Goal: Task Accomplishment & Management: Use online tool/utility

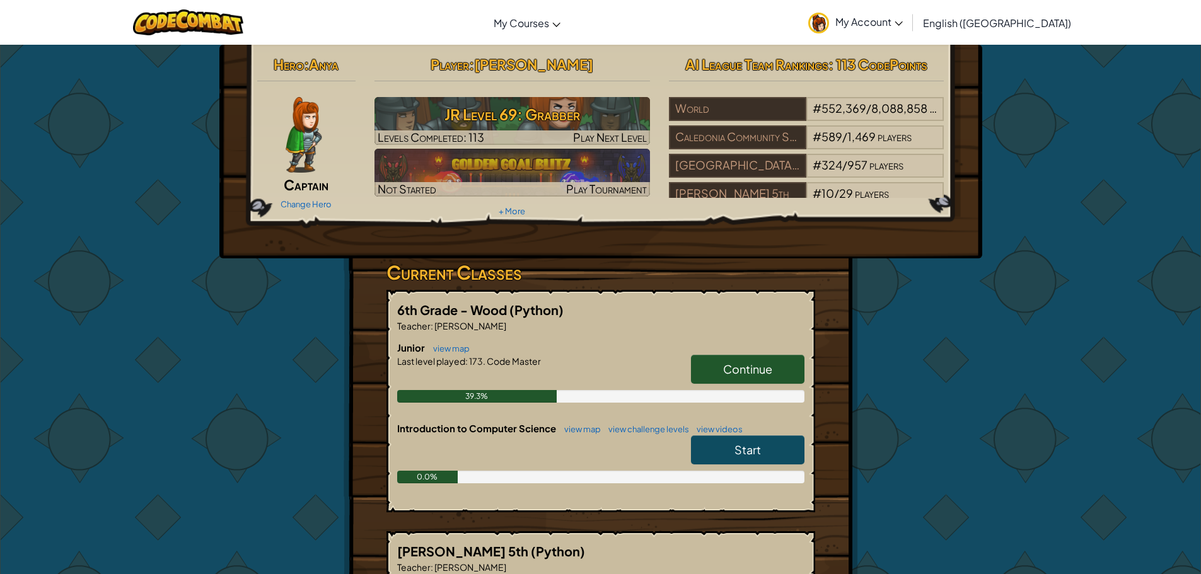
click at [792, 364] on link "Continue" at bounding box center [747, 369] width 113 height 29
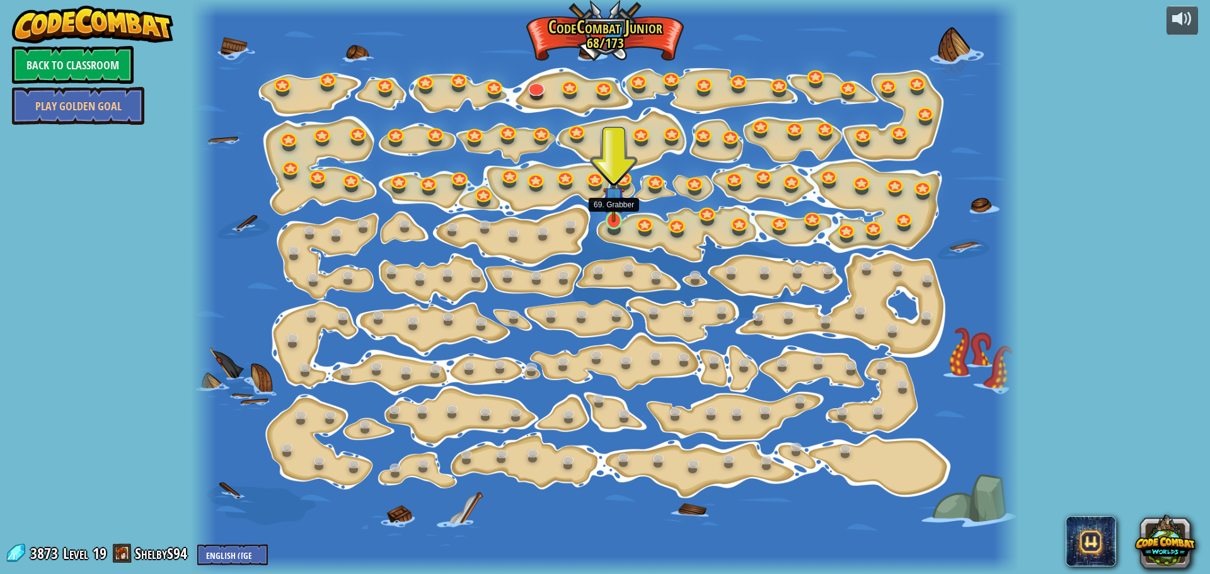
click at [620, 204] on img at bounding box center [613, 198] width 21 height 50
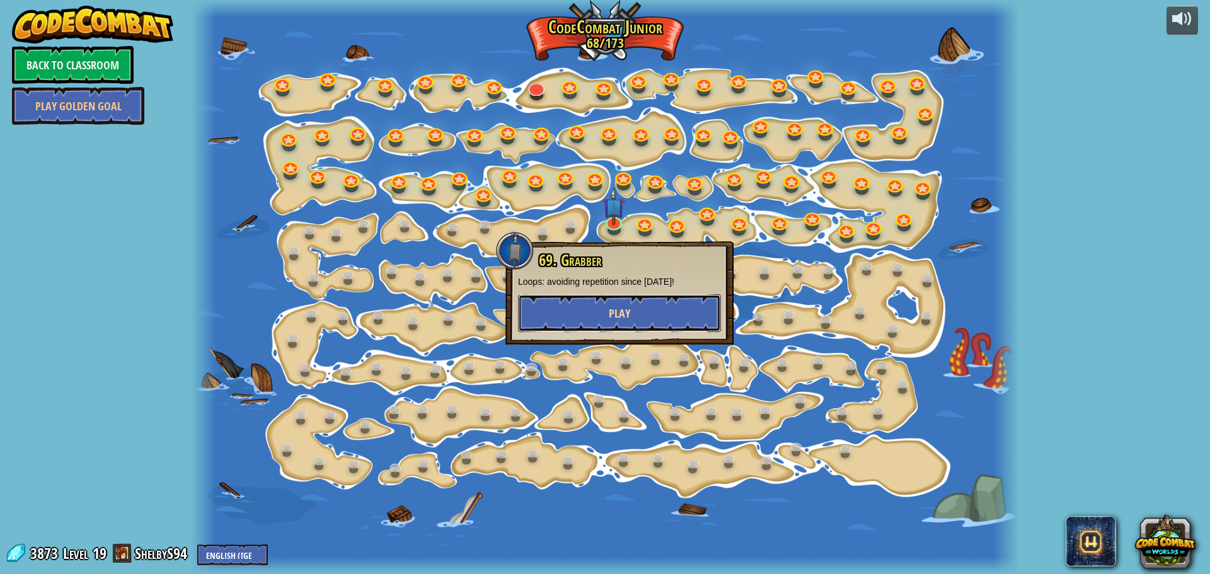
drag, startPoint x: 618, startPoint y: 304, endPoint x: 629, endPoint y: 308, distance: 11.8
click at [629, 308] on button "Play" at bounding box center [619, 313] width 203 height 38
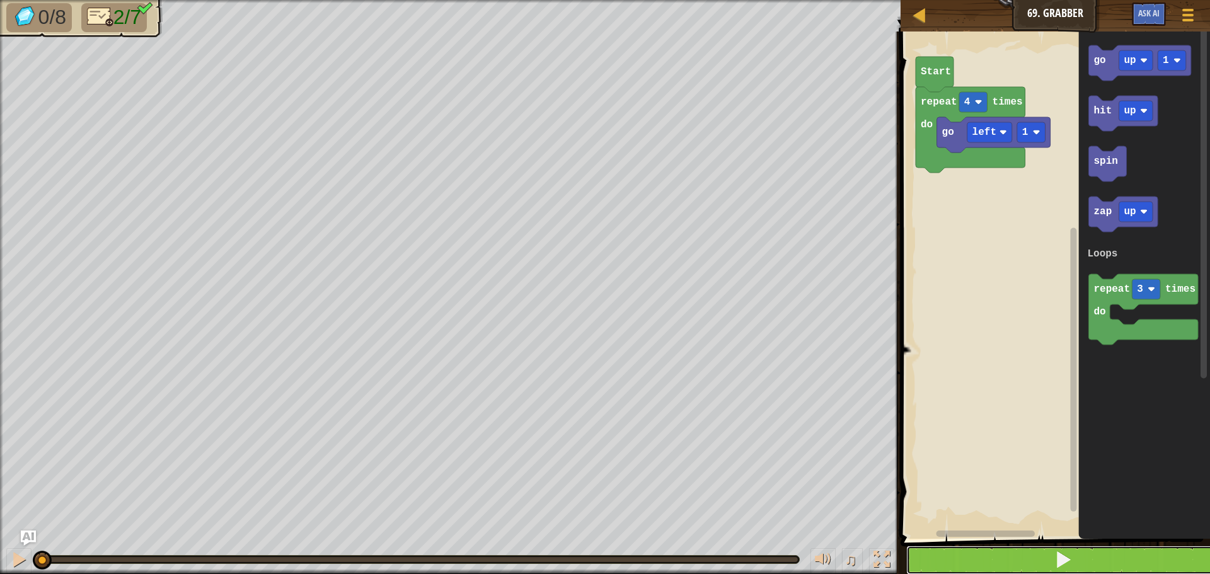
click at [1069, 564] on span at bounding box center [1064, 560] width 18 height 18
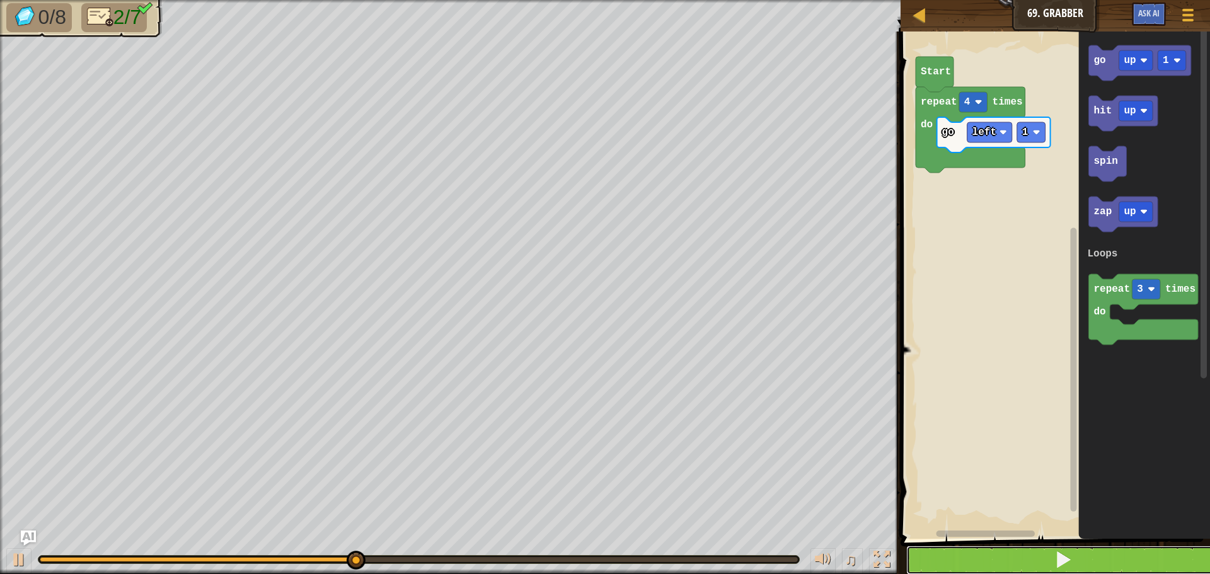
click at [1064, 559] on span at bounding box center [1064, 560] width 18 height 18
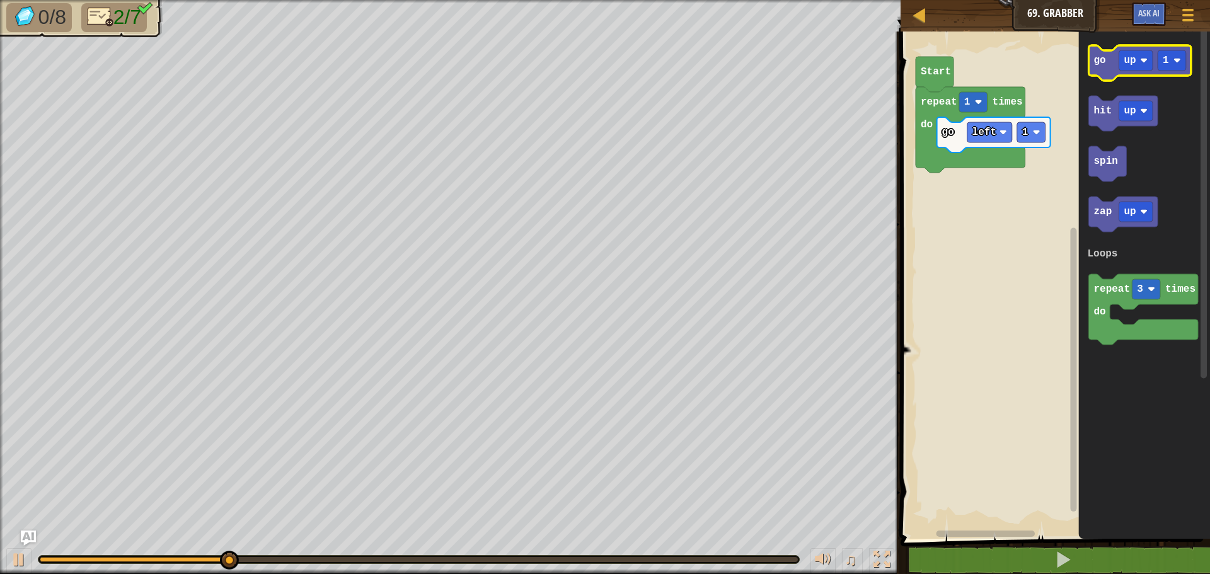
click at [1108, 62] on icon "Blockly Workspace" at bounding box center [1140, 62] width 102 height 35
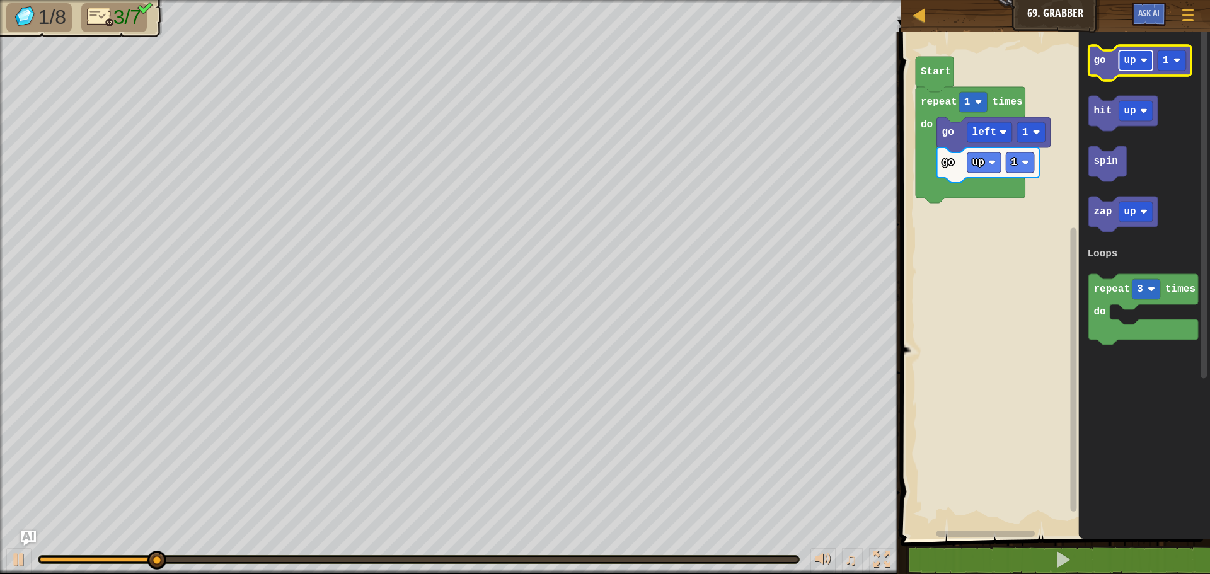
click at [1135, 67] on rect "Blockly Workspace" at bounding box center [1137, 60] width 34 height 20
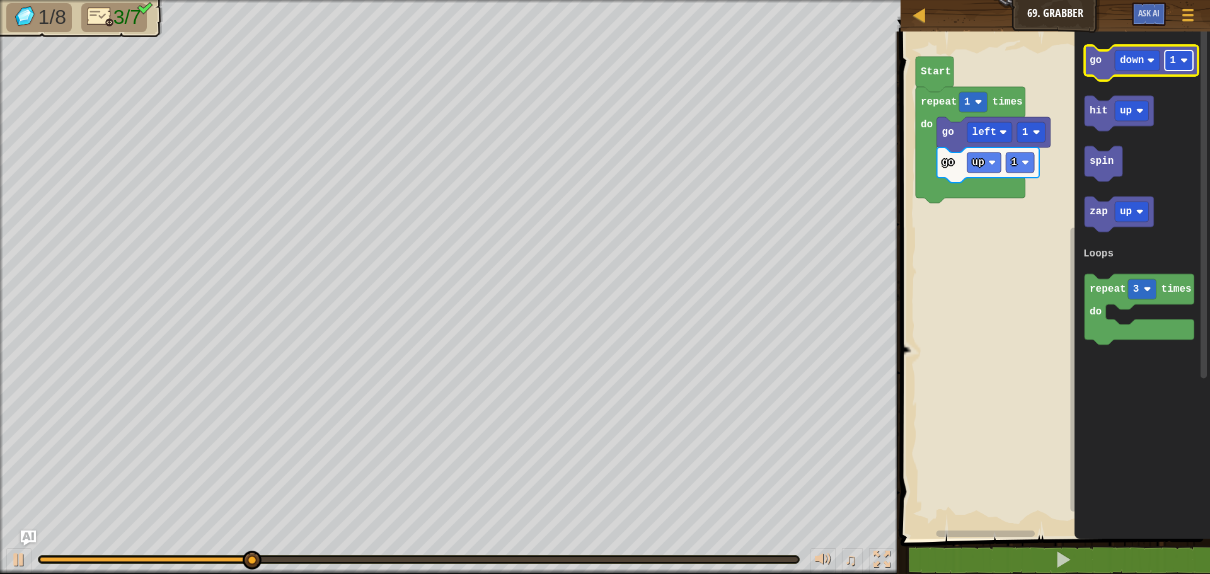
click at [1186, 63] on image "Blockly Workspace" at bounding box center [1185, 61] width 8 height 8
click at [1095, 48] on icon "Blockly Workspace" at bounding box center [1141, 62] width 113 height 35
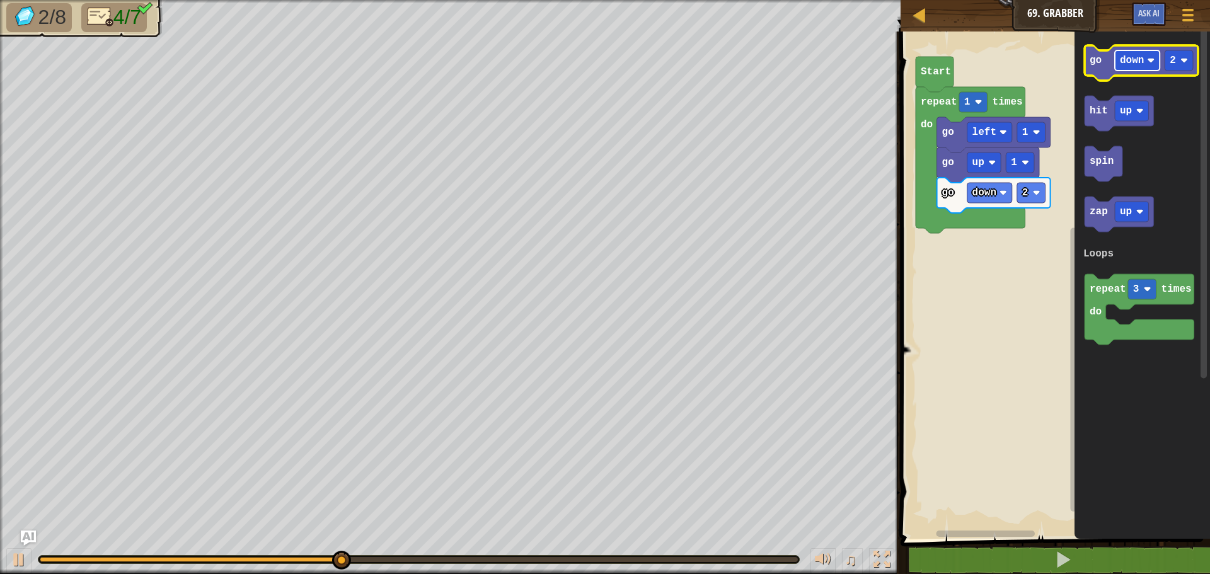
click at [1147, 53] on rect "Blockly Workspace" at bounding box center [1137, 60] width 45 height 20
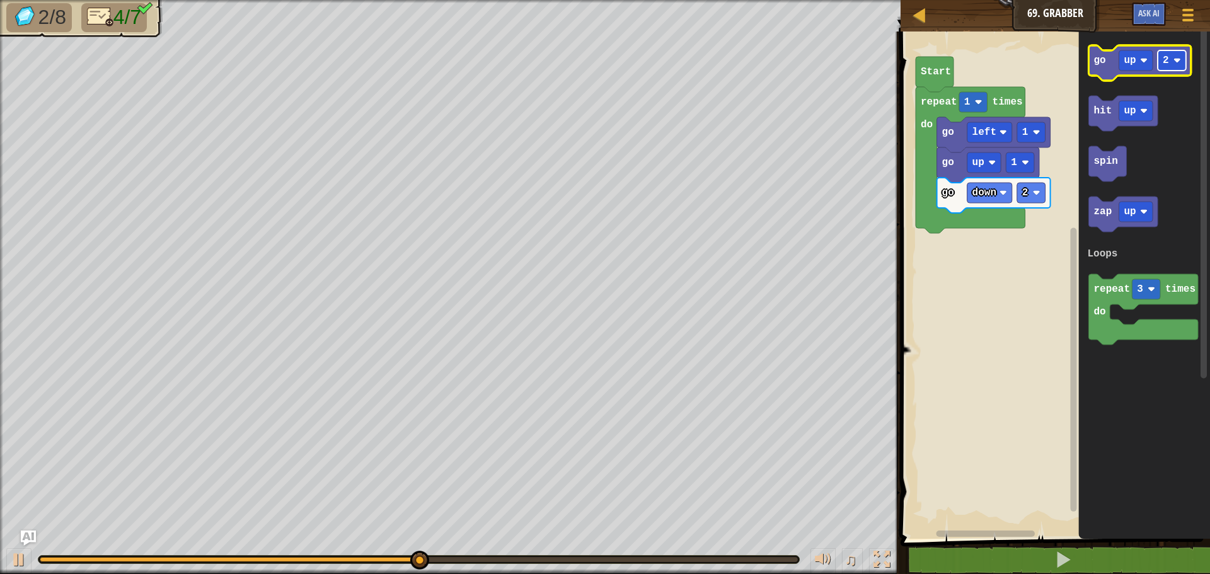
click at [1167, 59] on text "2" at bounding box center [1166, 60] width 6 height 11
click at [1111, 71] on icon "Blockly Workspace" at bounding box center [1140, 62] width 102 height 35
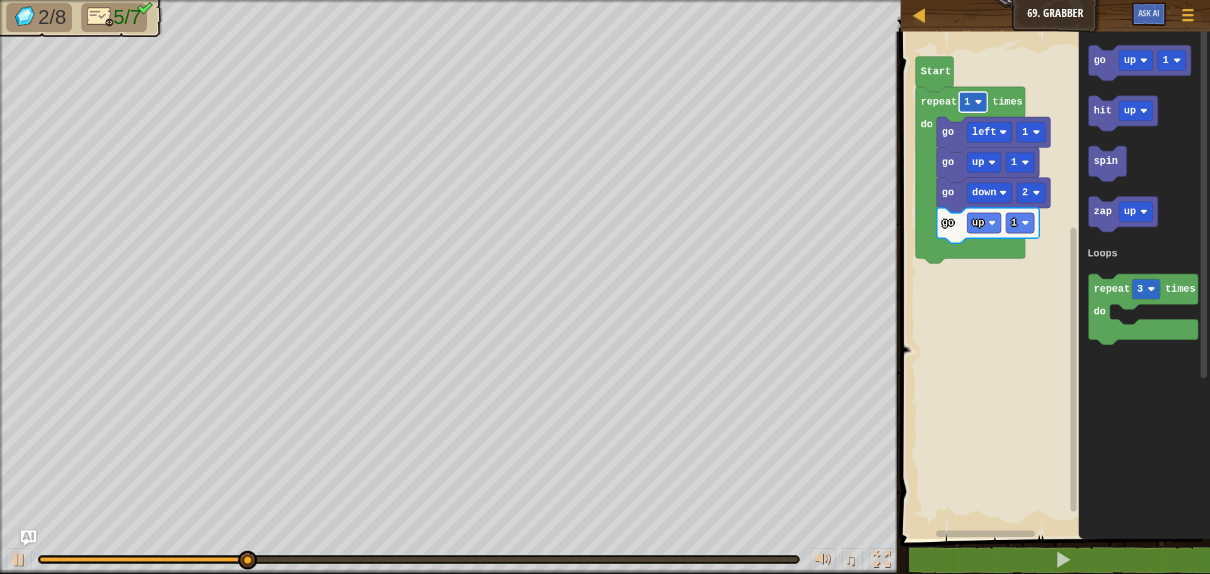
click at [979, 99] on image "Blockly Workspace" at bounding box center [979, 102] width 8 height 8
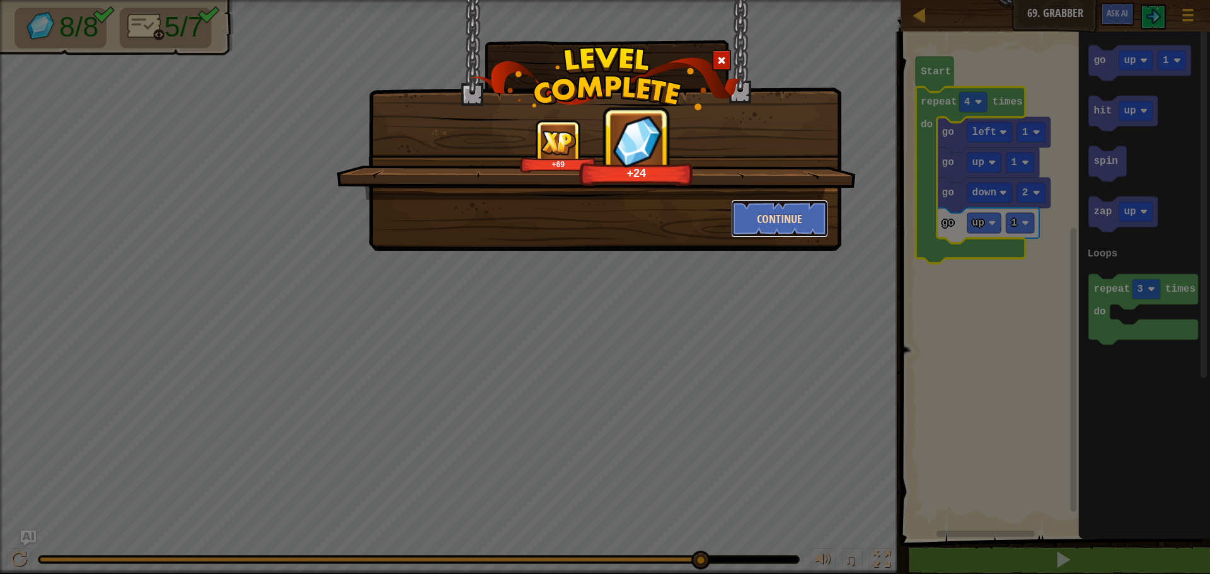
click at [791, 218] on button "Continue" at bounding box center [780, 219] width 98 height 38
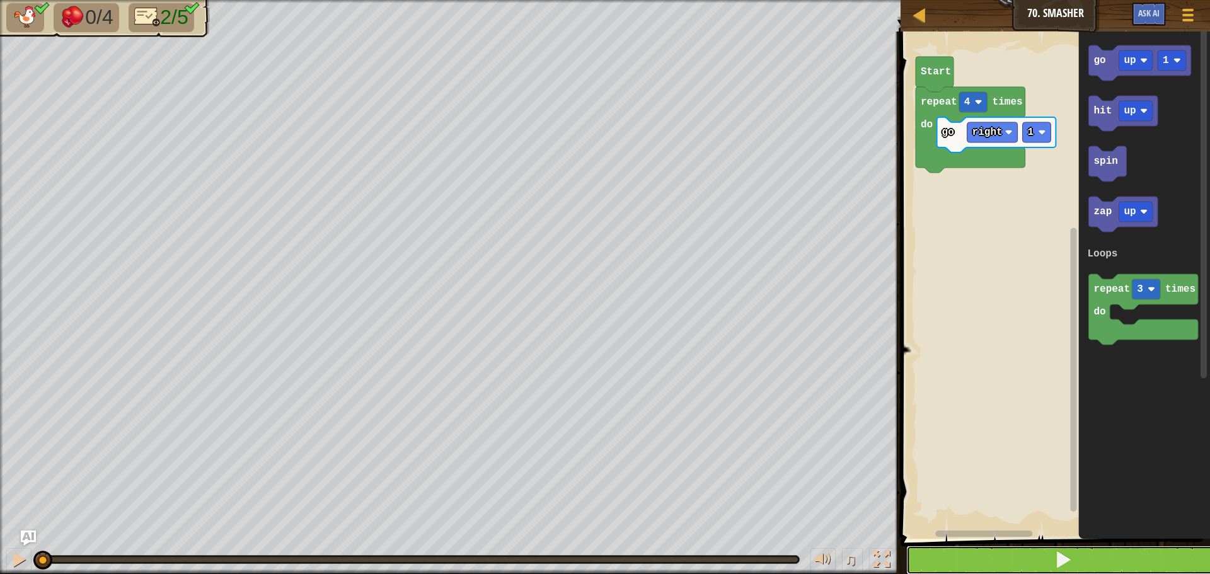
click at [1077, 559] on button at bounding box center [1063, 560] width 313 height 29
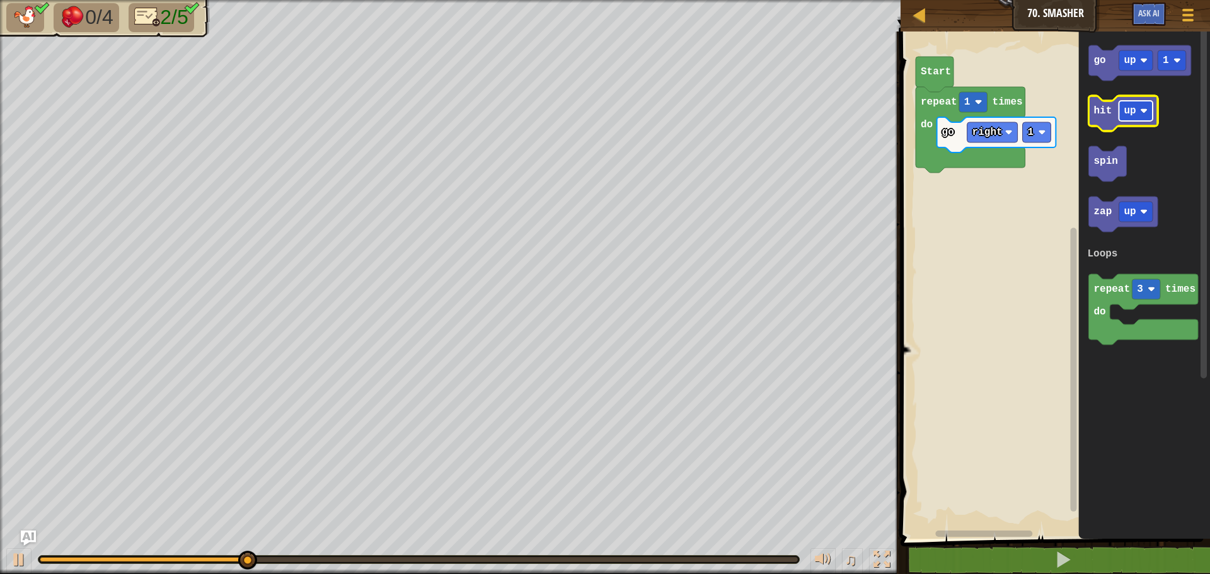
click at [1128, 112] on text "up" at bounding box center [1131, 110] width 12 height 11
click at [1134, 112] on text "left" at bounding box center [1137, 110] width 24 height 11
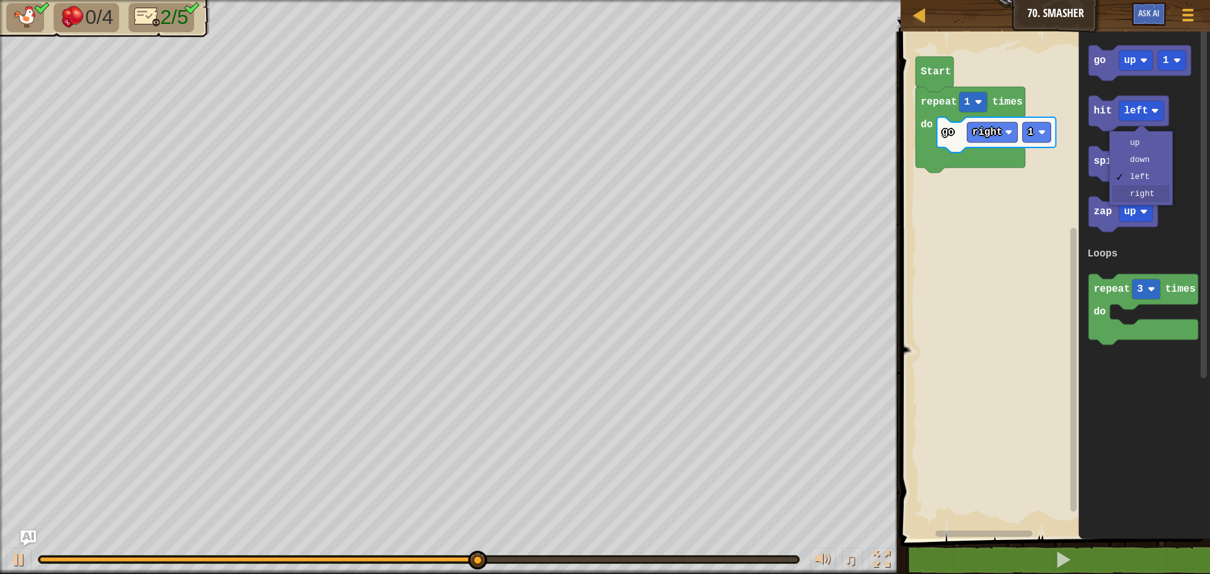
drag, startPoint x: 1151, startPoint y: 187, endPoint x: 1139, endPoint y: 176, distance: 17.0
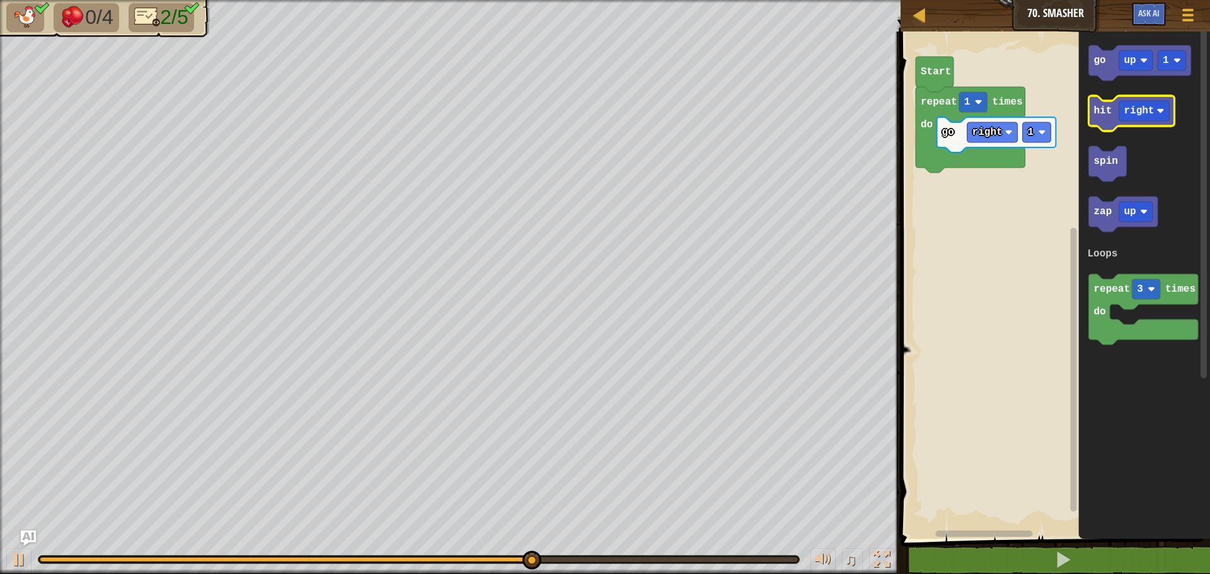
click at [1104, 108] on text "hit" at bounding box center [1103, 110] width 18 height 11
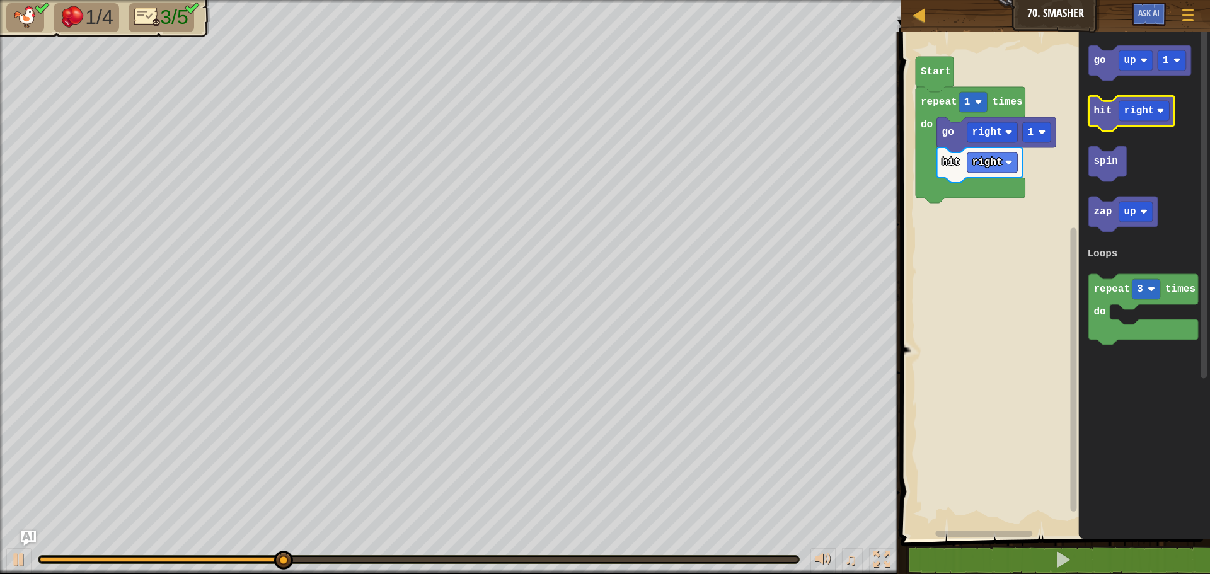
click at [1115, 123] on icon "Blockly Workspace" at bounding box center [1132, 113] width 86 height 35
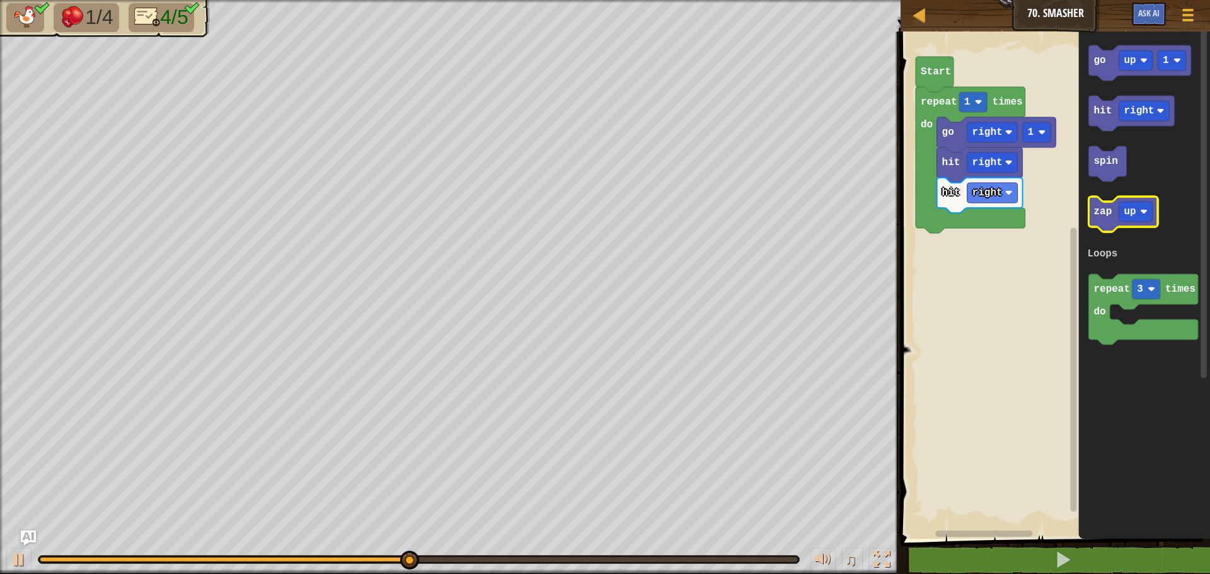
click at [1099, 214] on text "zap" at bounding box center [1103, 211] width 18 height 11
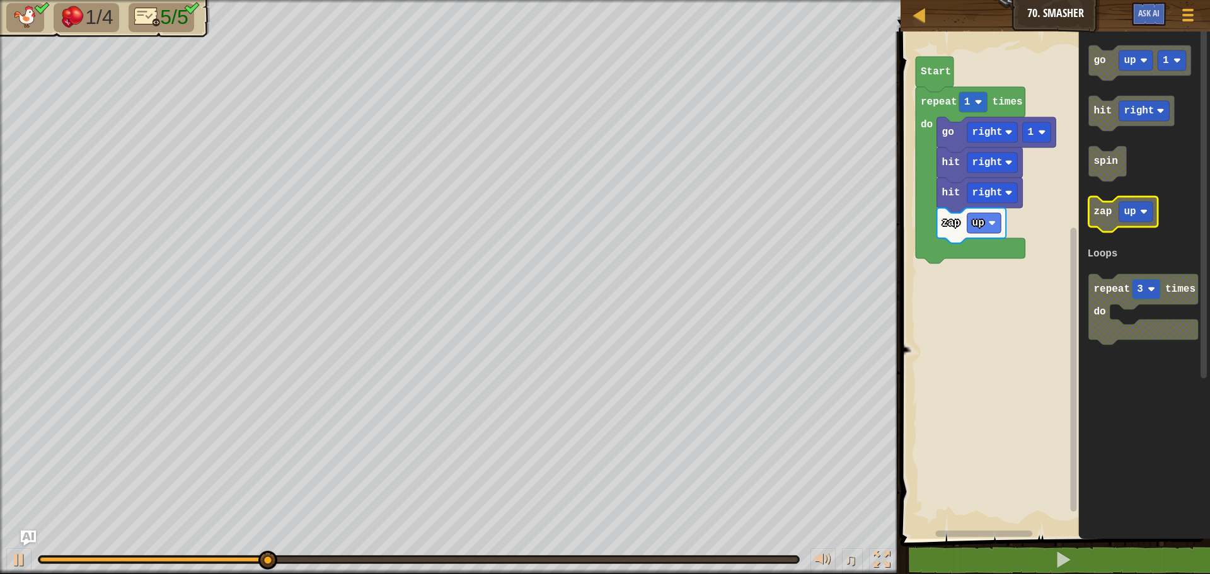
click at [1137, 212] on rect "Blockly Workspace" at bounding box center [1137, 212] width 34 height 20
click at [1108, 219] on icon "Blockly Workspace" at bounding box center [1132, 214] width 86 height 35
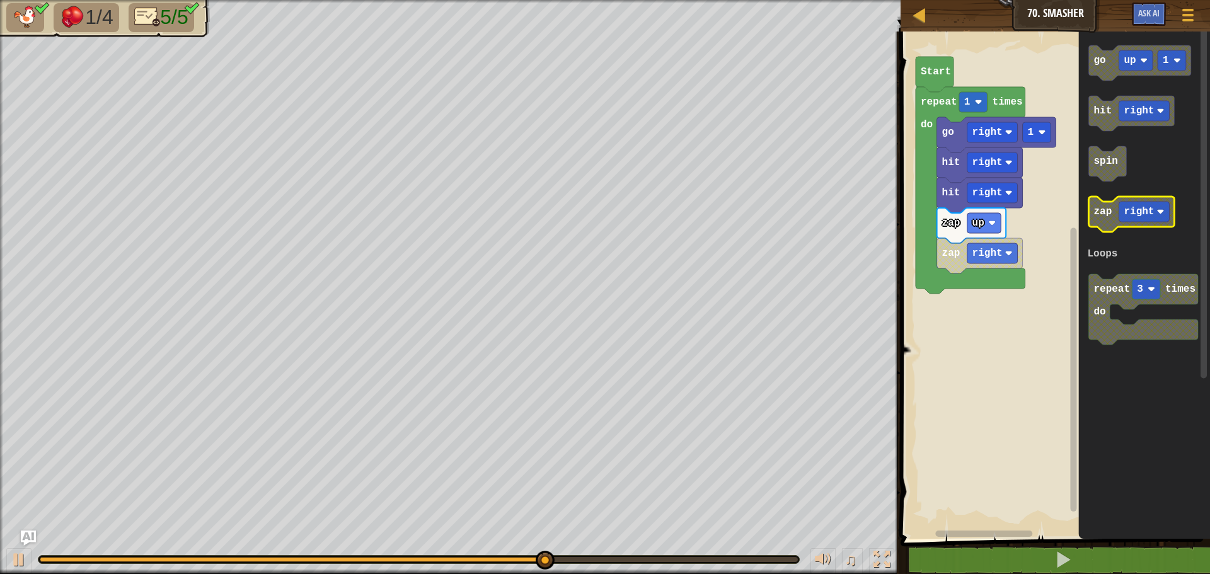
click at [1108, 219] on icon "Blockly Workspace" at bounding box center [1132, 214] width 86 height 35
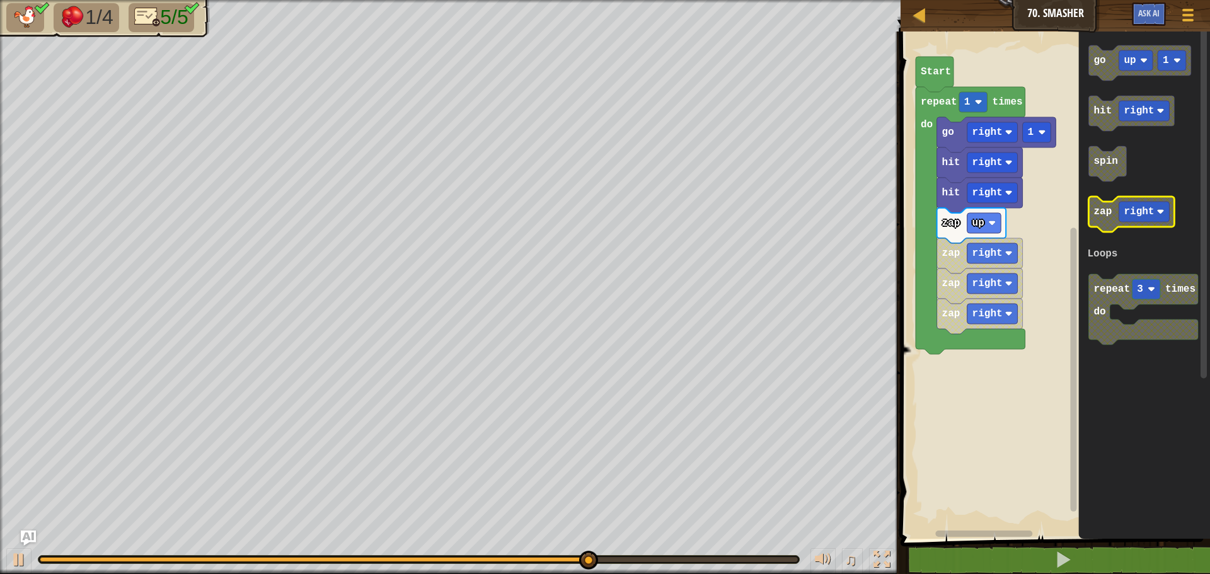
click at [1108, 219] on icon "Blockly Workspace" at bounding box center [1132, 214] width 86 height 35
click at [1112, 205] on icon "Blockly Workspace" at bounding box center [1132, 214] width 86 height 35
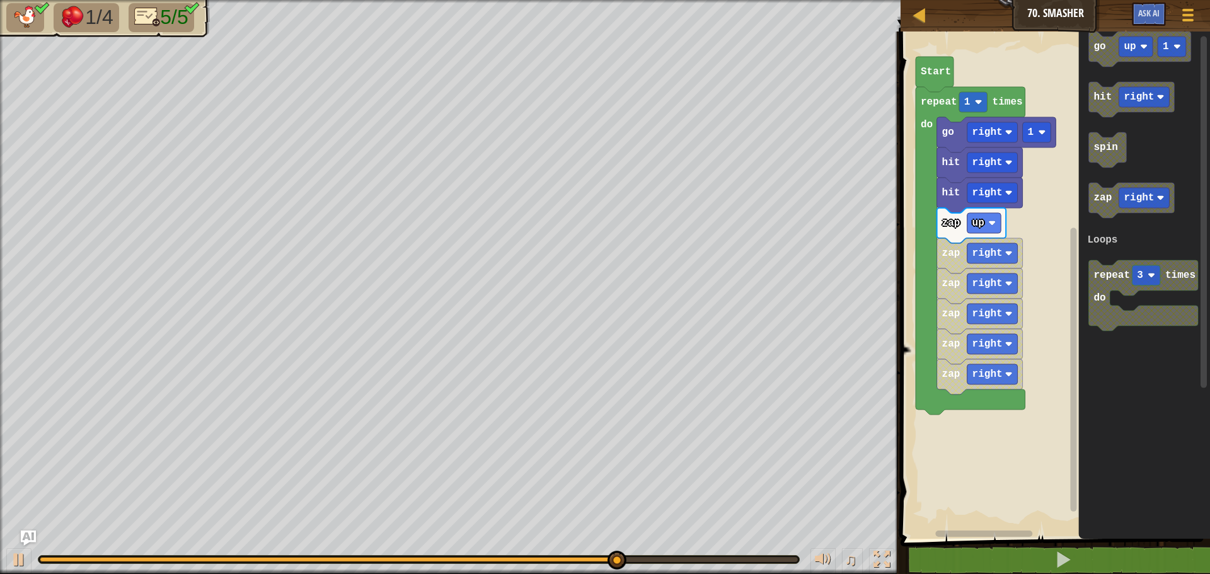
click at [1117, 226] on icon "Blockly Workspace" at bounding box center [1145, 282] width 132 height 514
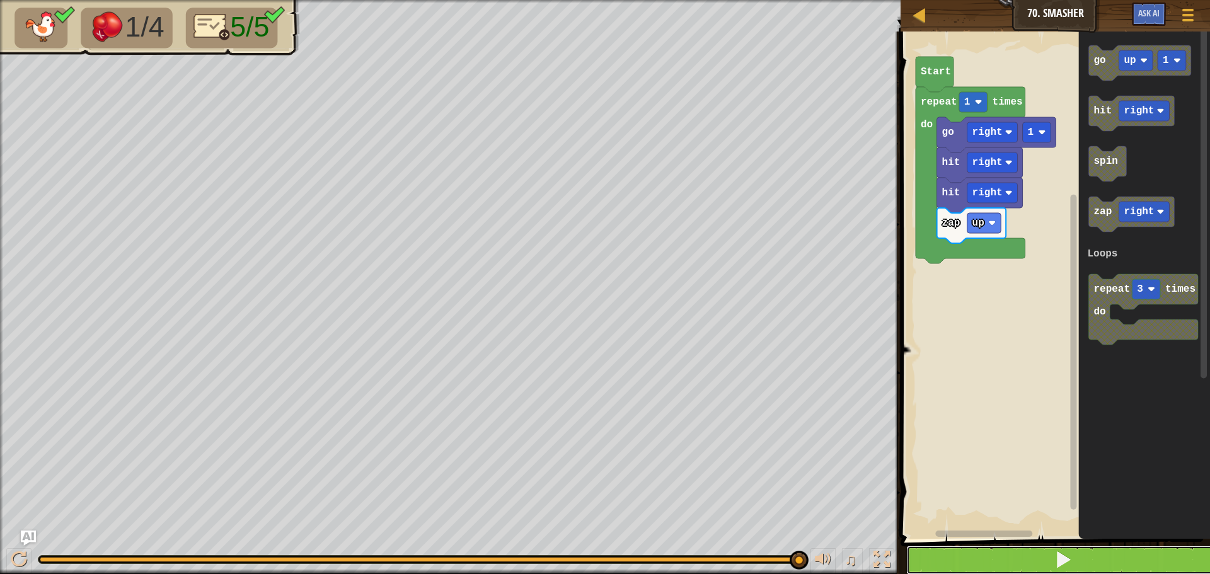
click at [1031, 554] on button at bounding box center [1063, 560] width 313 height 29
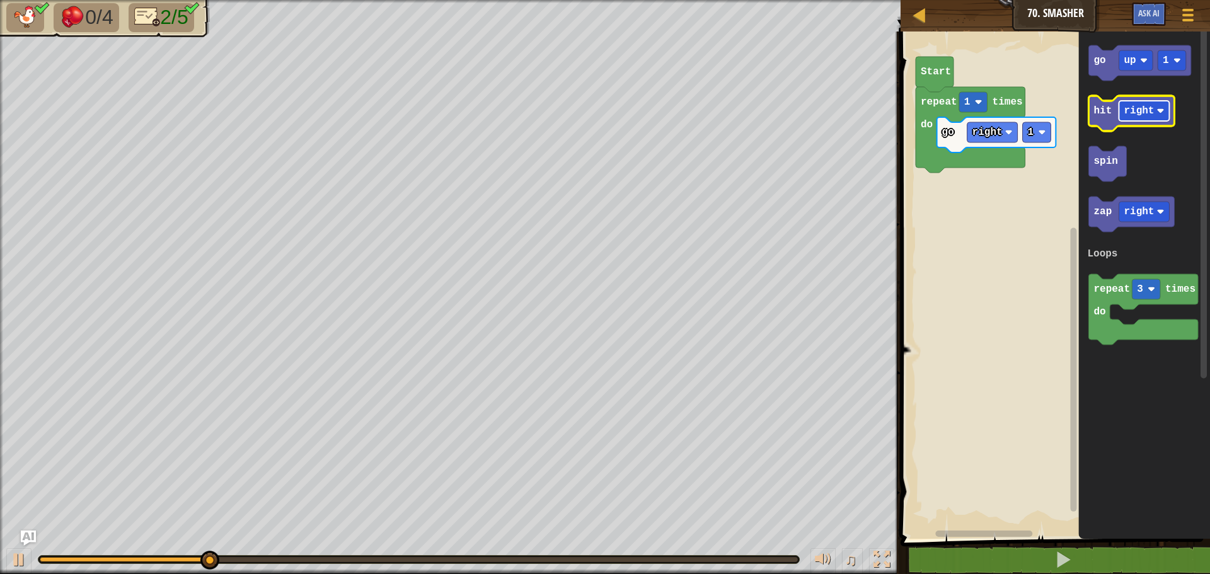
click at [1140, 105] on text "right" at bounding box center [1140, 110] width 30 height 11
click at [1156, 258] on icon "Blockly Workspace" at bounding box center [1145, 282] width 132 height 514
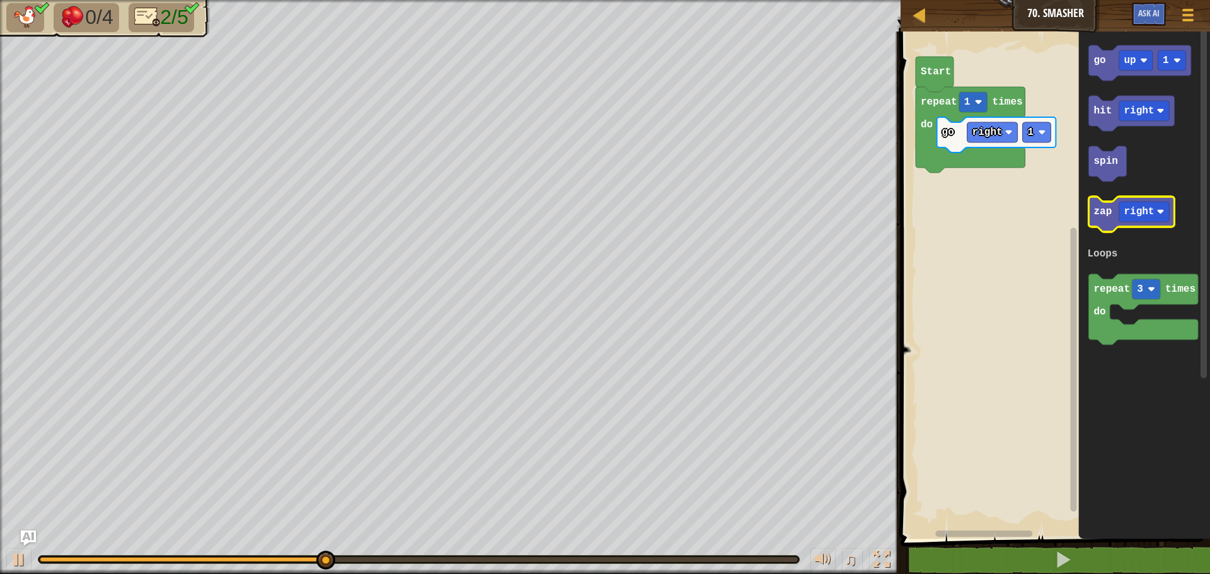
click at [1145, 224] on icon "Blockly Workspace" at bounding box center [1132, 214] width 86 height 35
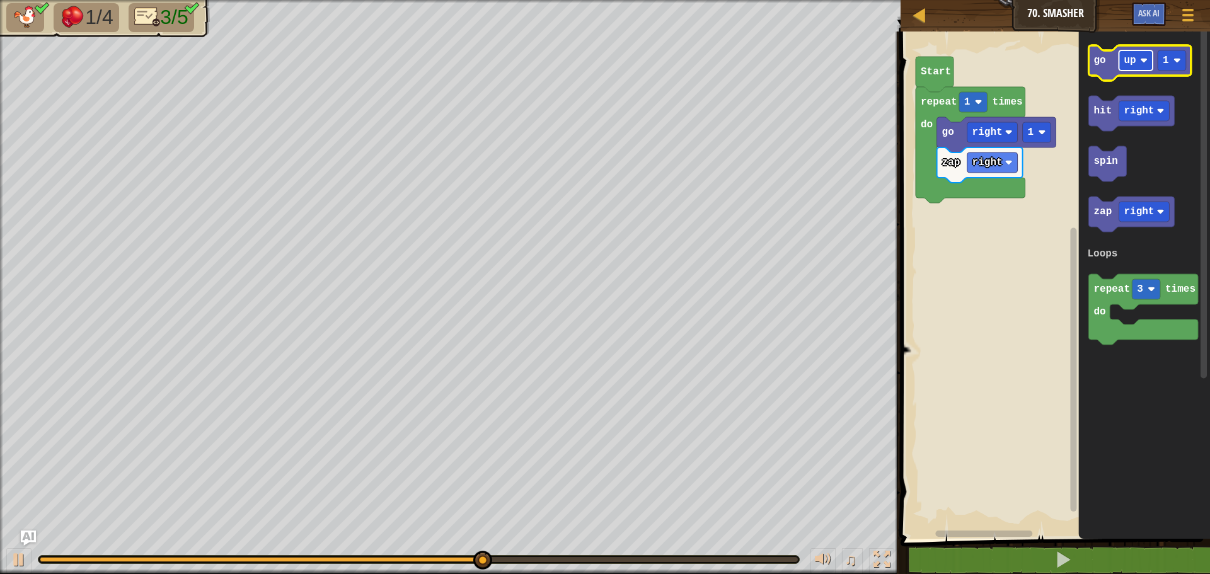
click at [1140, 61] on rect "Blockly Workspace" at bounding box center [1137, 60] width 34 height 20
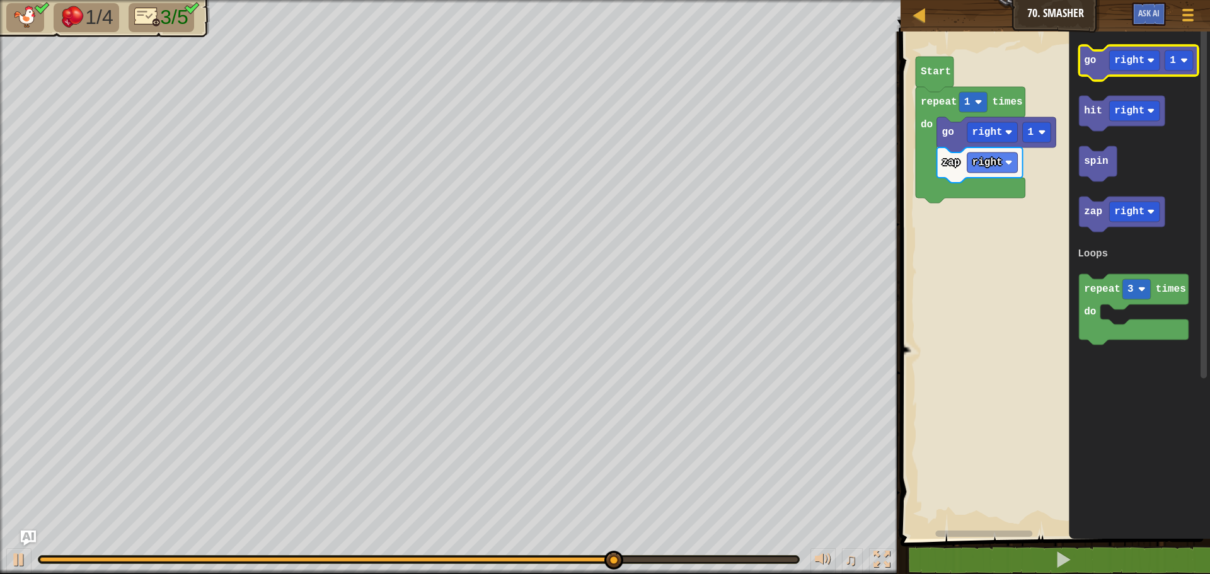
click at [1090, 76] on icon "Blockly Workspace" at bounding box center [1138, 62] width 119 height 35
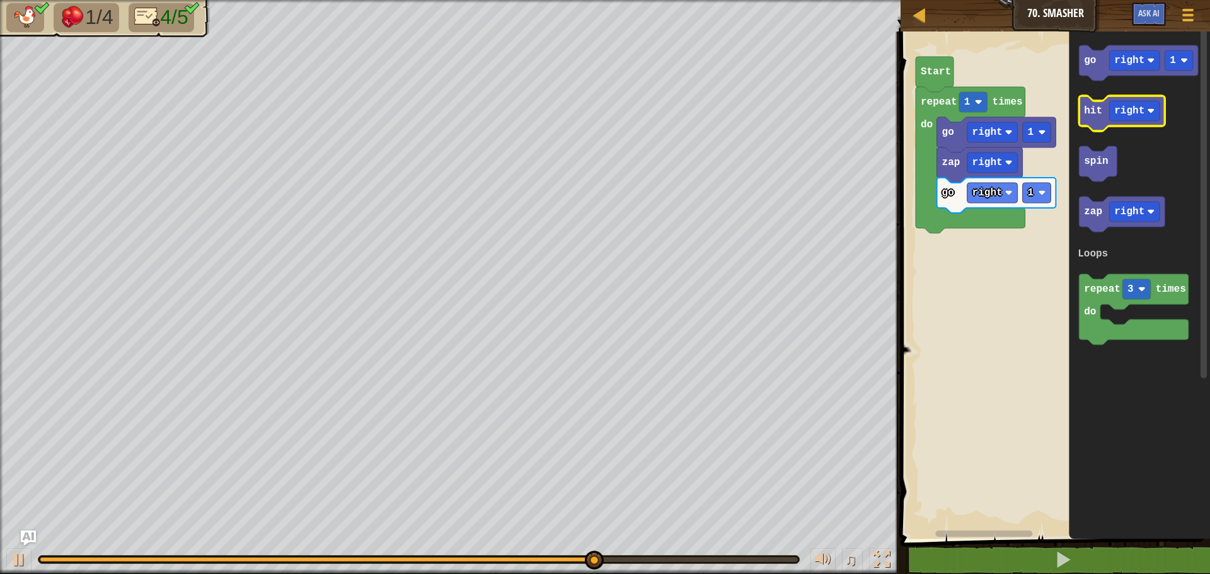
click at [1096, 112] on text "hit" at bounding box center [1093, 110] width 18 height 11
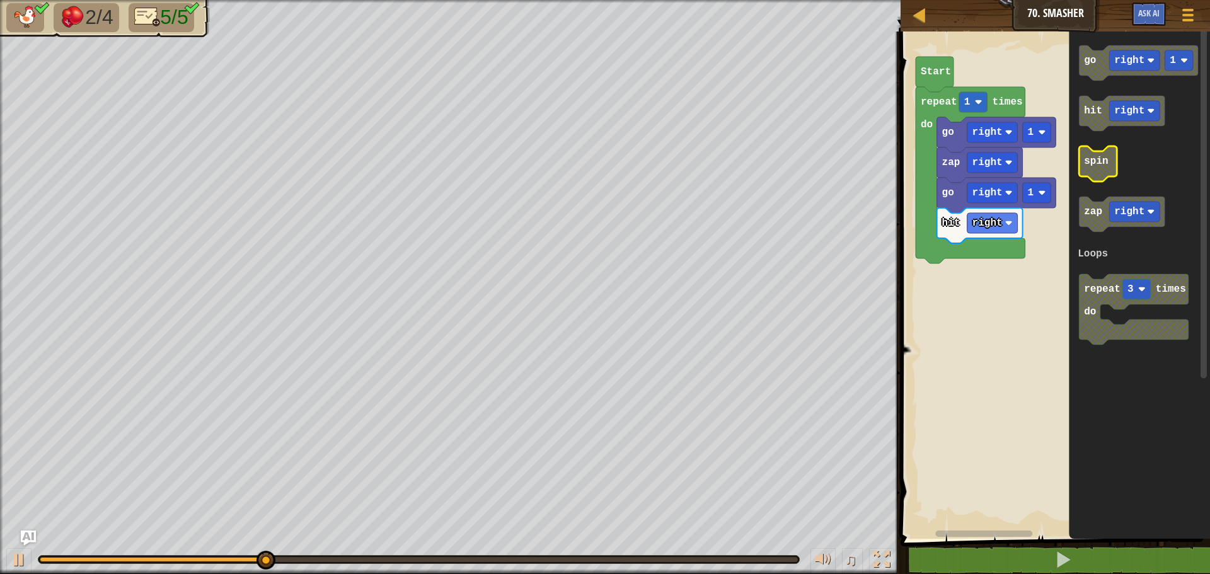
click at [1101, 159] on text "spin" at bounding box center [1096, 161] width 24 height 11
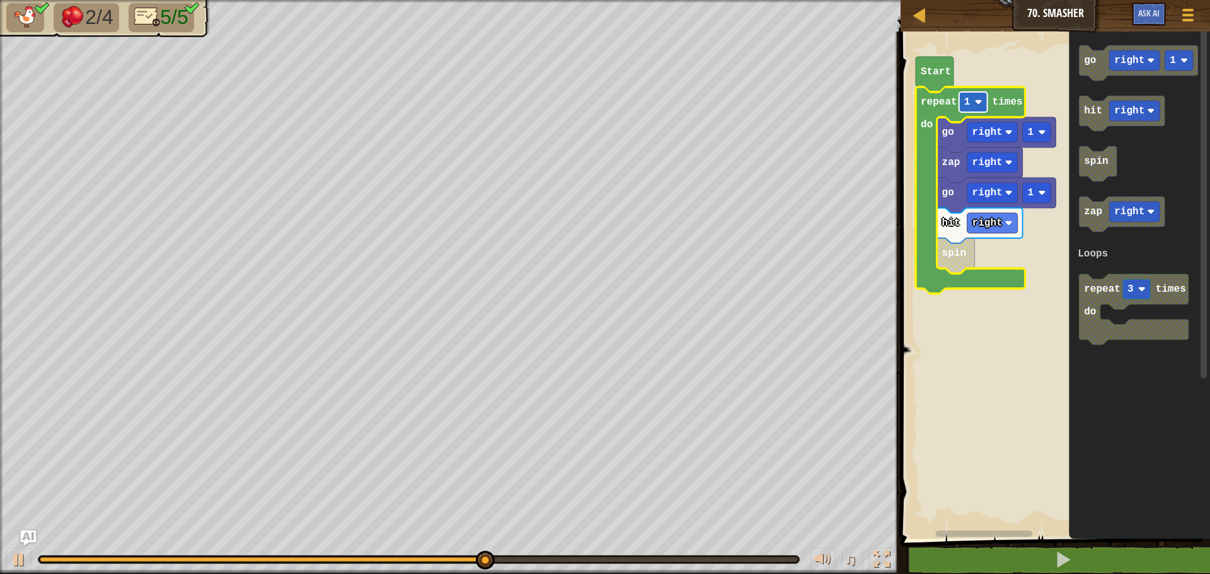
click at [968, 100] on text "1" at bounding box center [968, 101] width 6 height 11
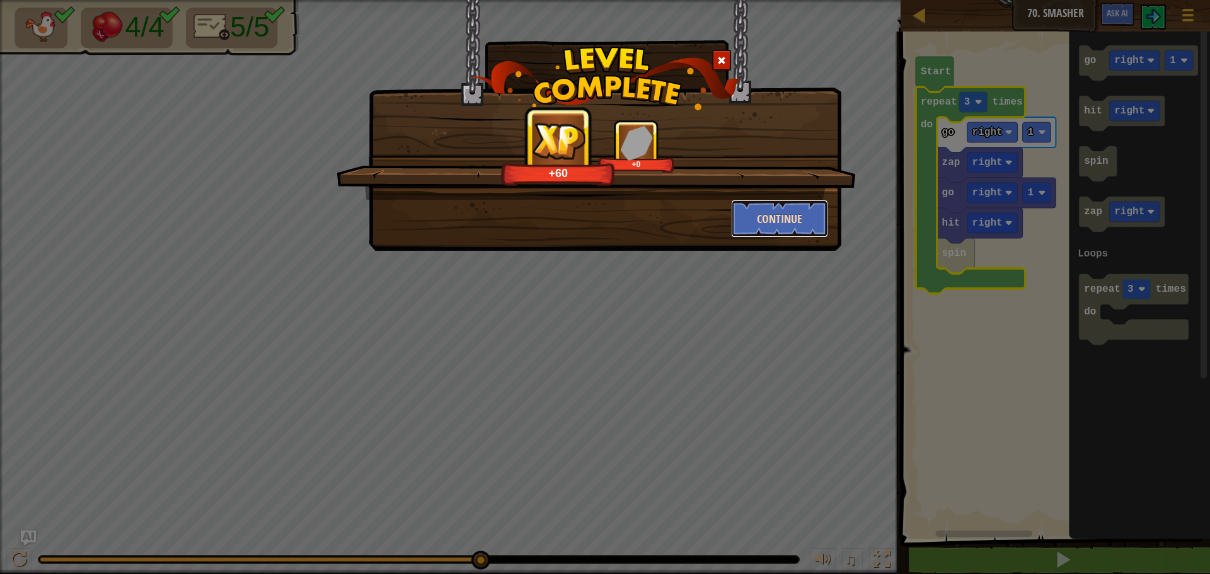
click at [765, 220] on button "Continue" at bounding box center [780, 219] width 98 height 38
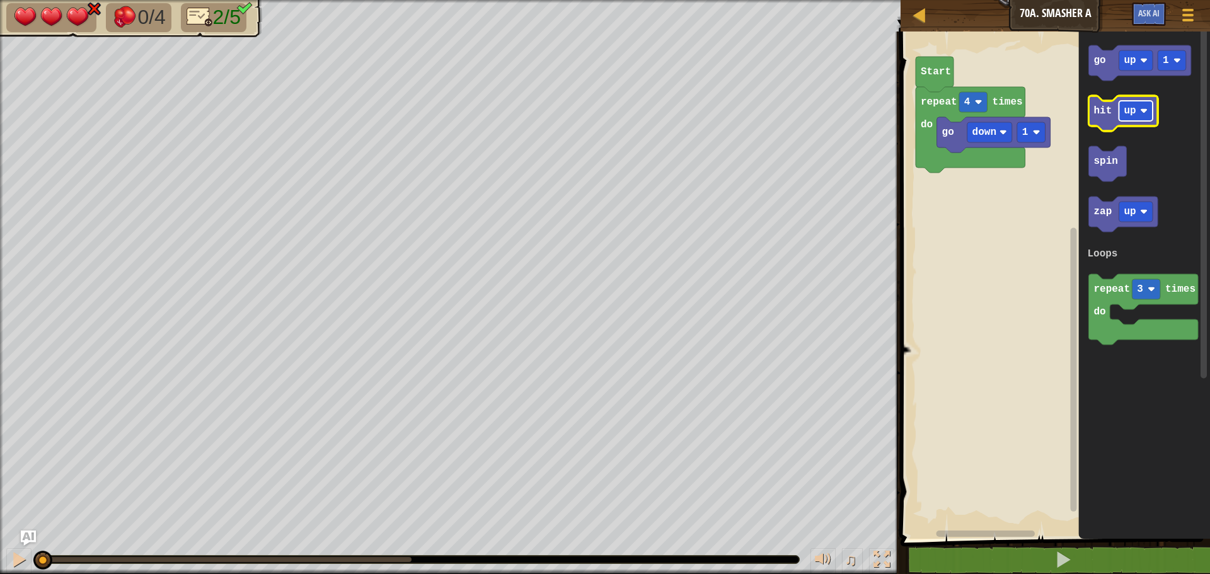
click at [1134, 101] on rect "Blockly Workspace" at bounding box center [1137, 111] width 34 height 20
click at [1154, 221] on icon "Blockly Workspace" at bounding box center [1123, 214] width 69 height 35
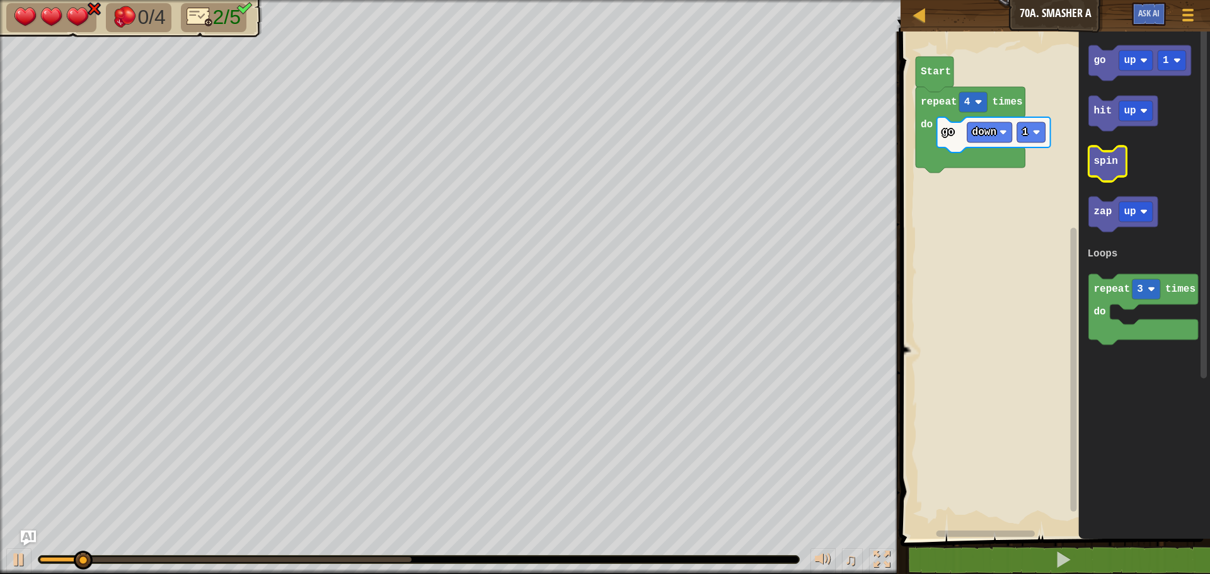
click at [1102, 168] on icon "Blockly Workspace" at bounding box center [1108, 163] width 38 height 35
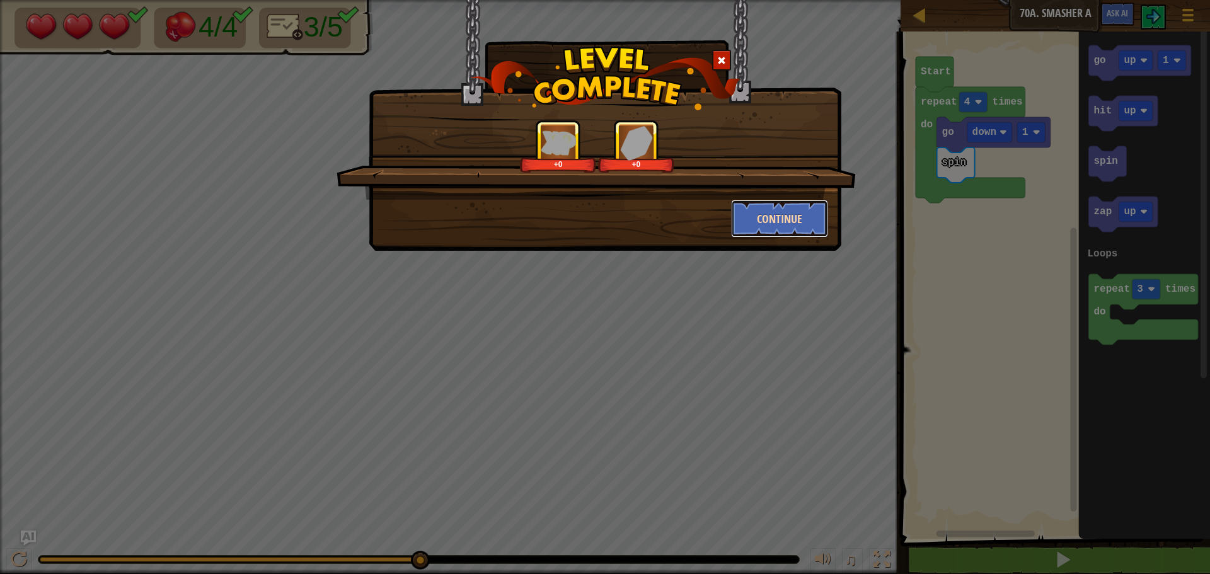
click at [799, 216] on button "Continue" at bounding box center [780, 219] width 98 height 38
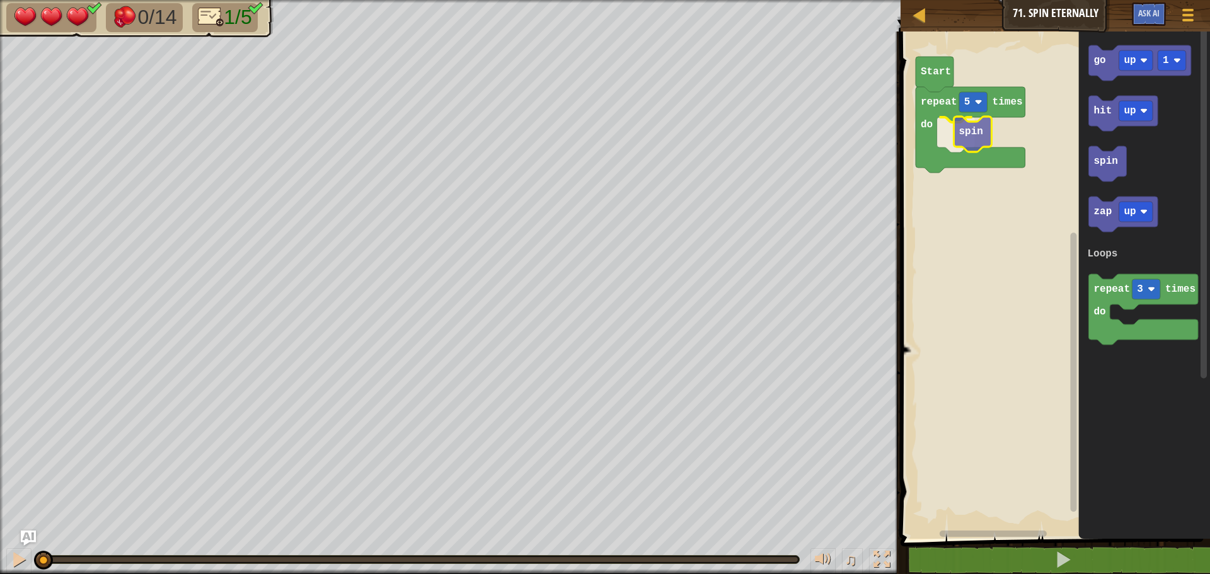
click at [969, 125] on div "Loops repeat 5 times do spin Start go up 1 hit up spin zap up repeat 3 times do…" at bounding box center [1053, 282] width 313 height 514
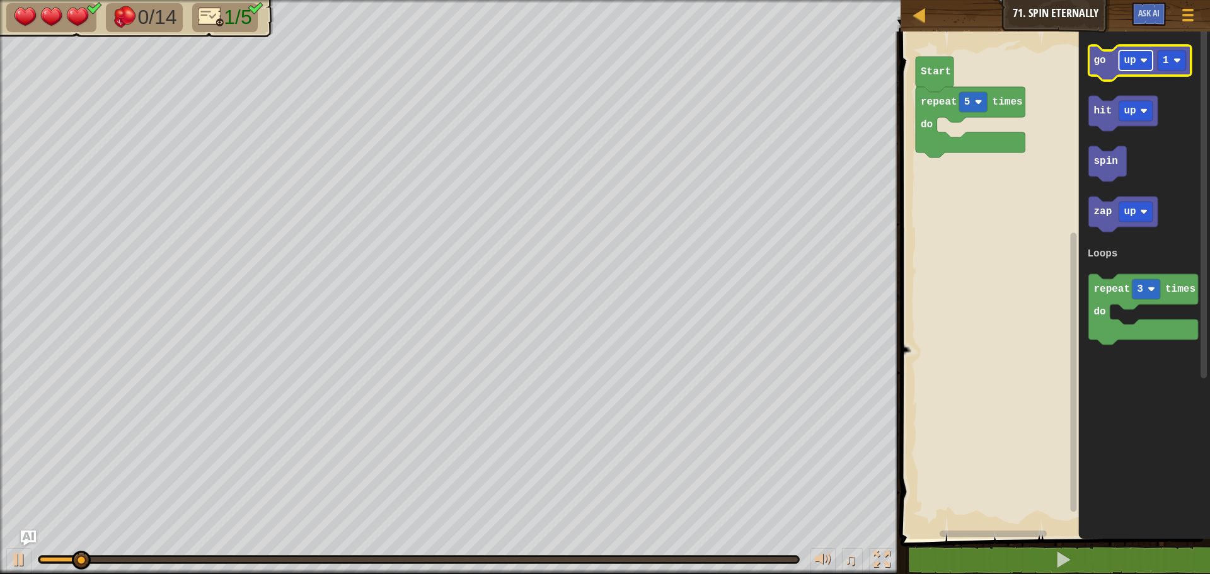
click at [1143, 55] on rect "Blockly Workspace" at bounding box center [1137, 60] width 34 height 20
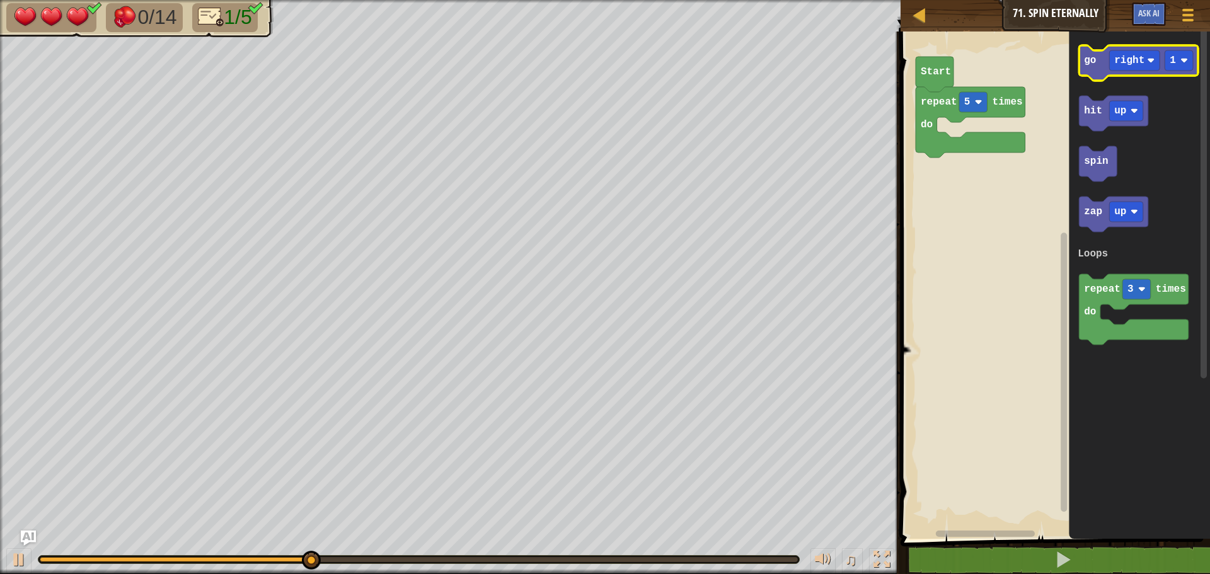
click at [1099, 66] on icon "Blockly Workspace" at bounding box center [1138, 62] width 119 height 35
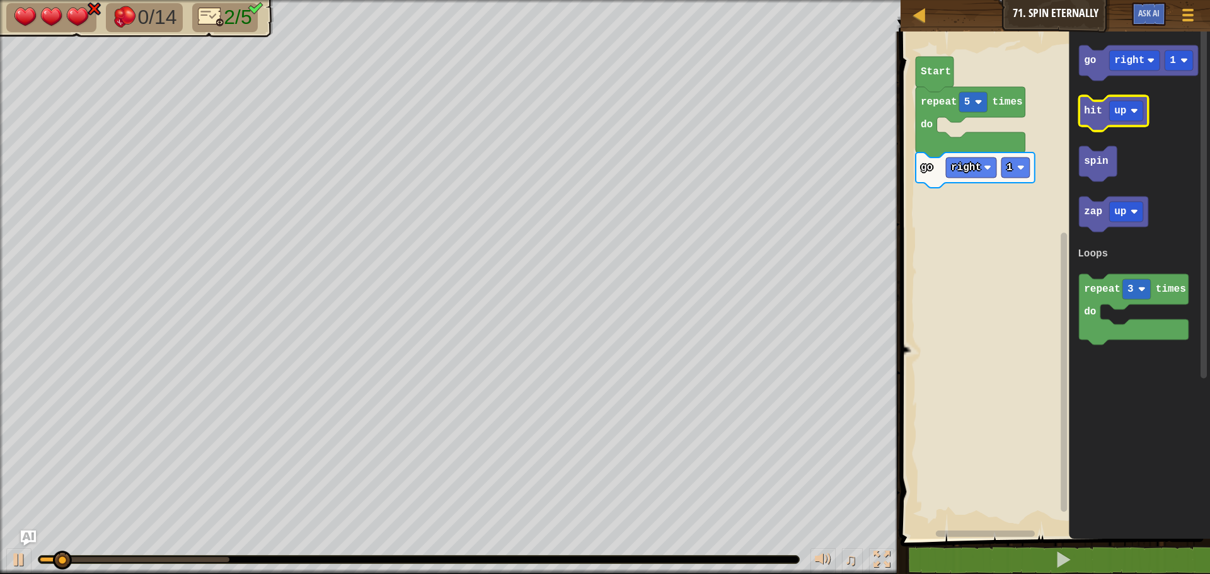
click at [1094, 110] on text "hit" at bounding box center [1093, 110] width 18 height 11
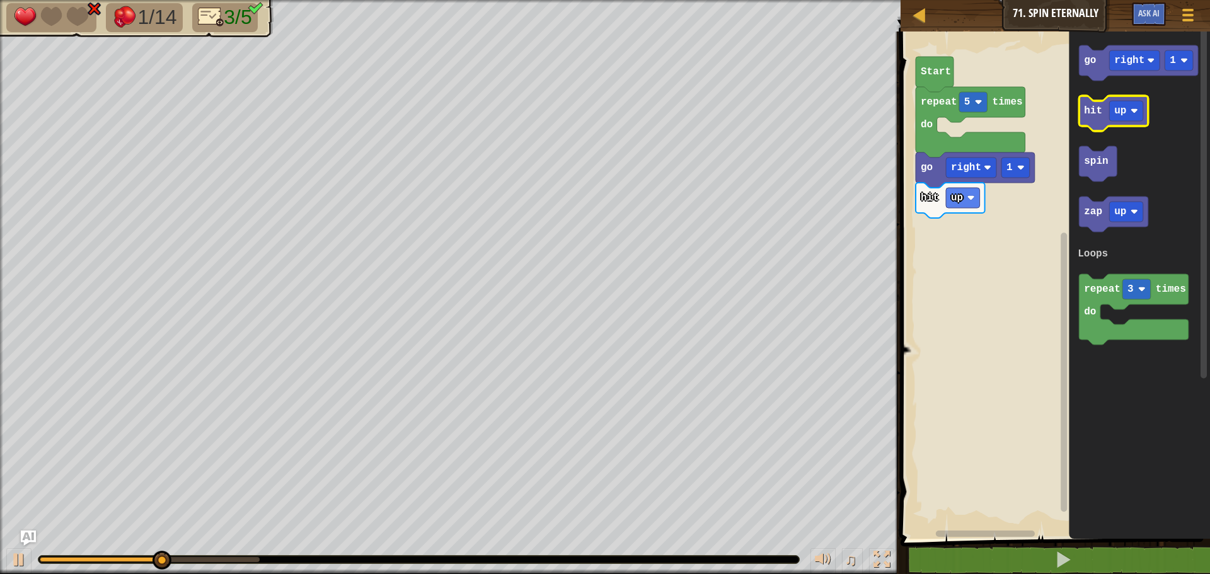
click at [1094, 110] on text "hit" at bounding box center [1093, 110] width 18 height 11
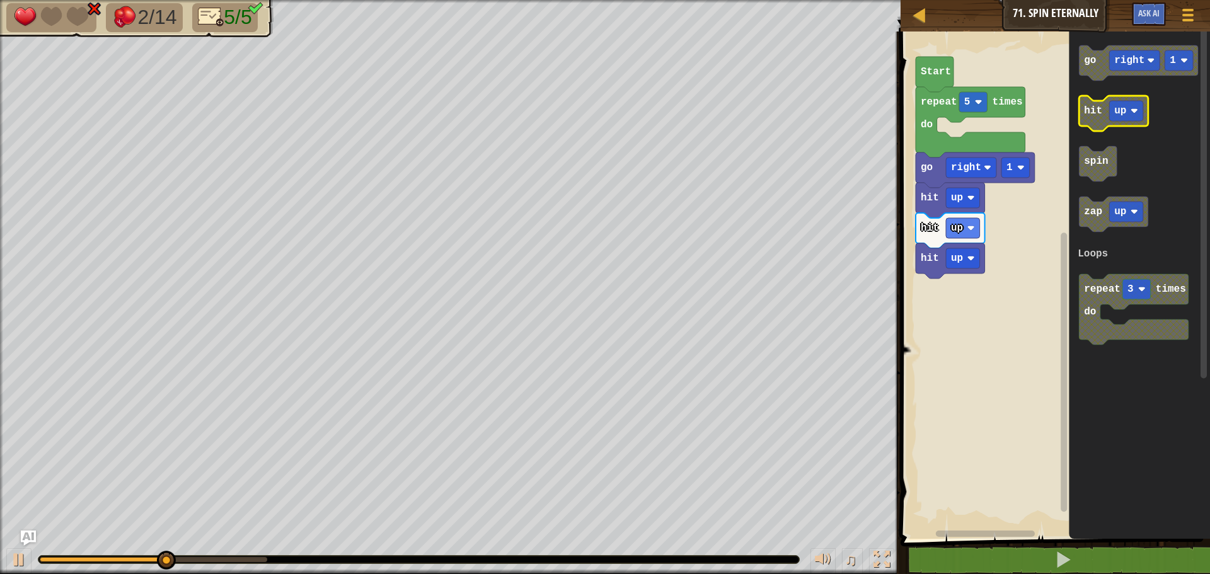
click at [1094, 110] on text "hit" at bounding box center [1093, 110] width 18 height 11
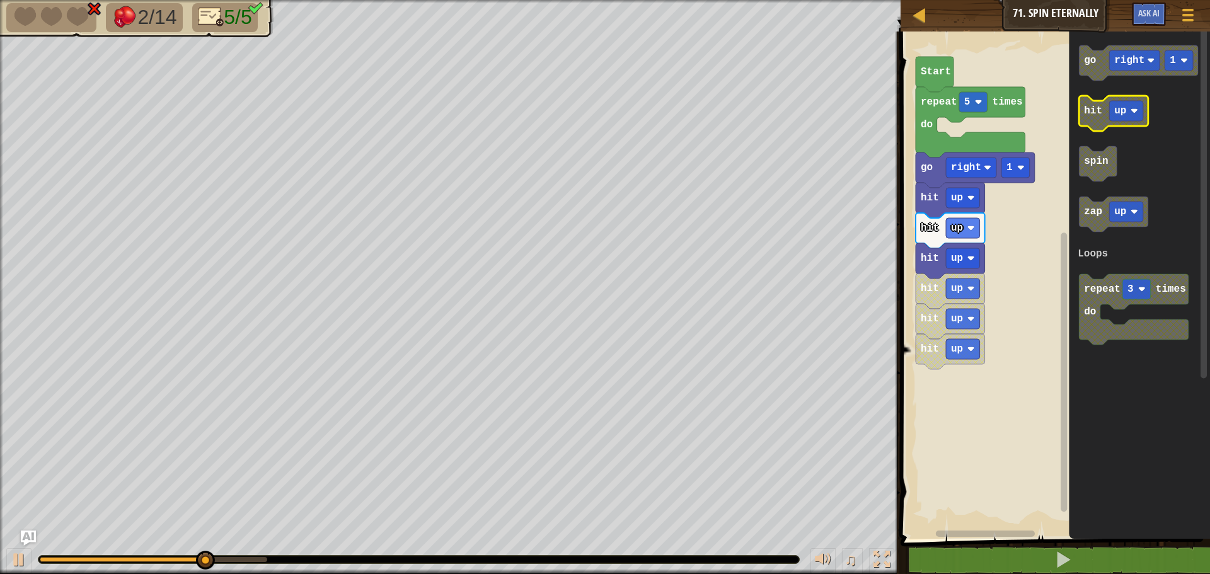
click at [1094, 110] on text "hit" at bounding box center [1093, 110] width 18 height 11
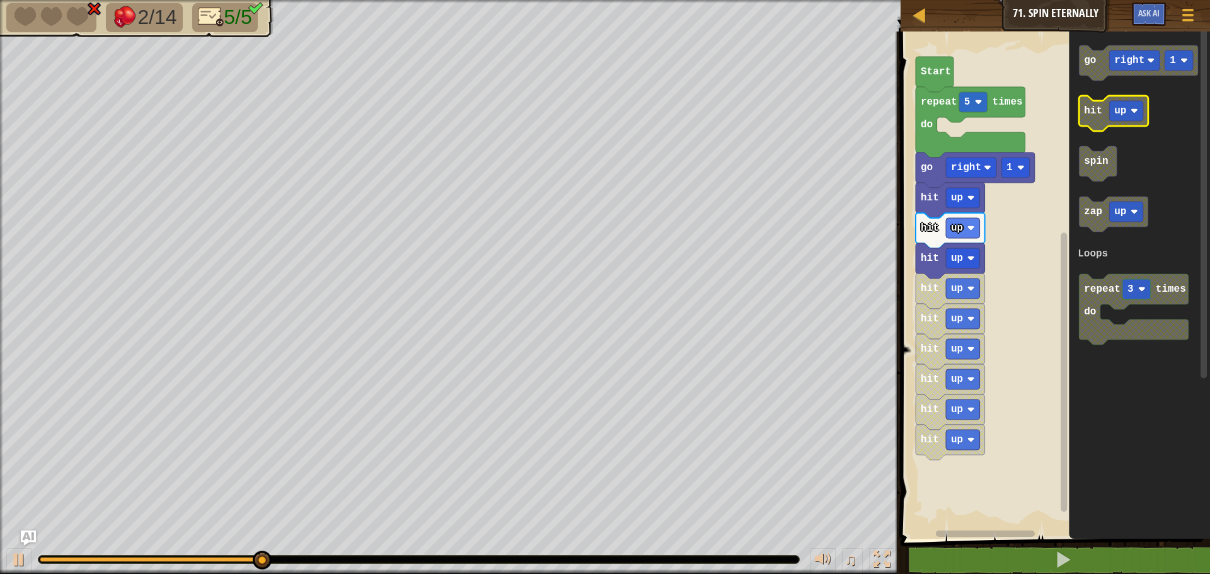
click at [1093, 110] on text "hit" at bounding box center [1093, 110] width 18 height 11
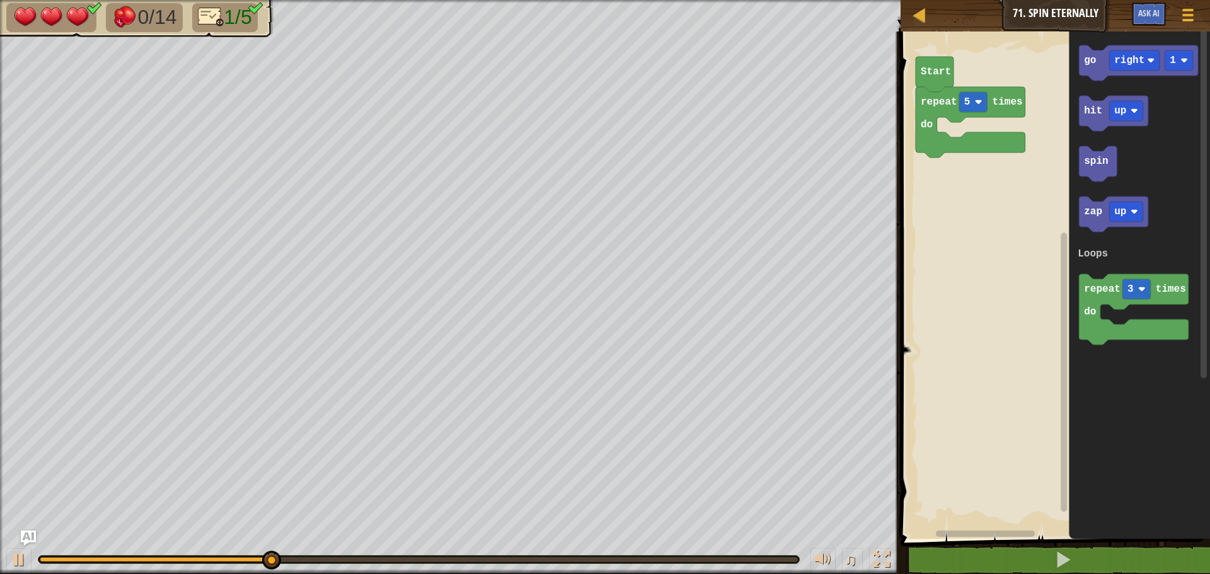
click at [1088, 45] on g "go right 1" at bounding box center [1138, 62] width 119 height 35
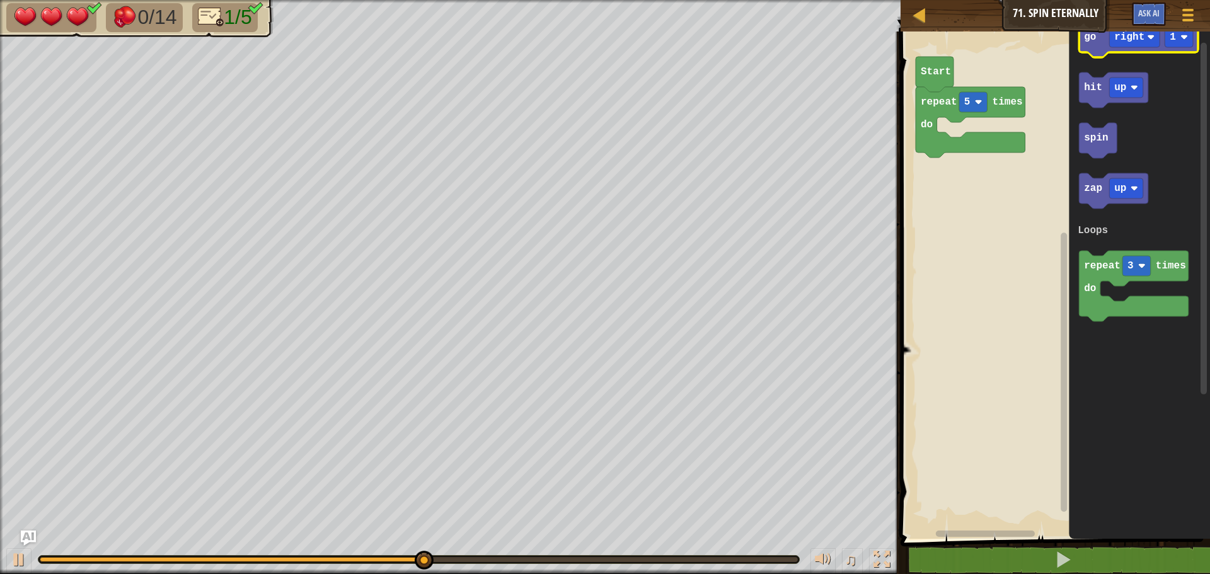
click at [1097, 44] on icon "Blockly Workspace" at bounding box center [1138, 39] width 119 height 35
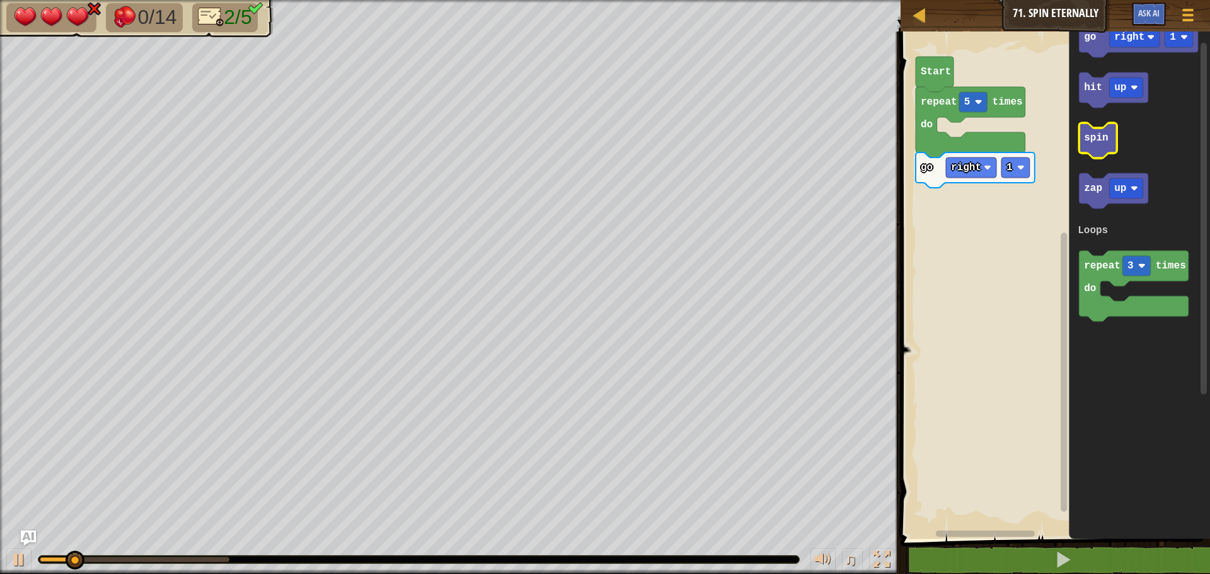
click at [1093, 140] on text "spin" at bounding box center [1096, 137] width 24 height 11
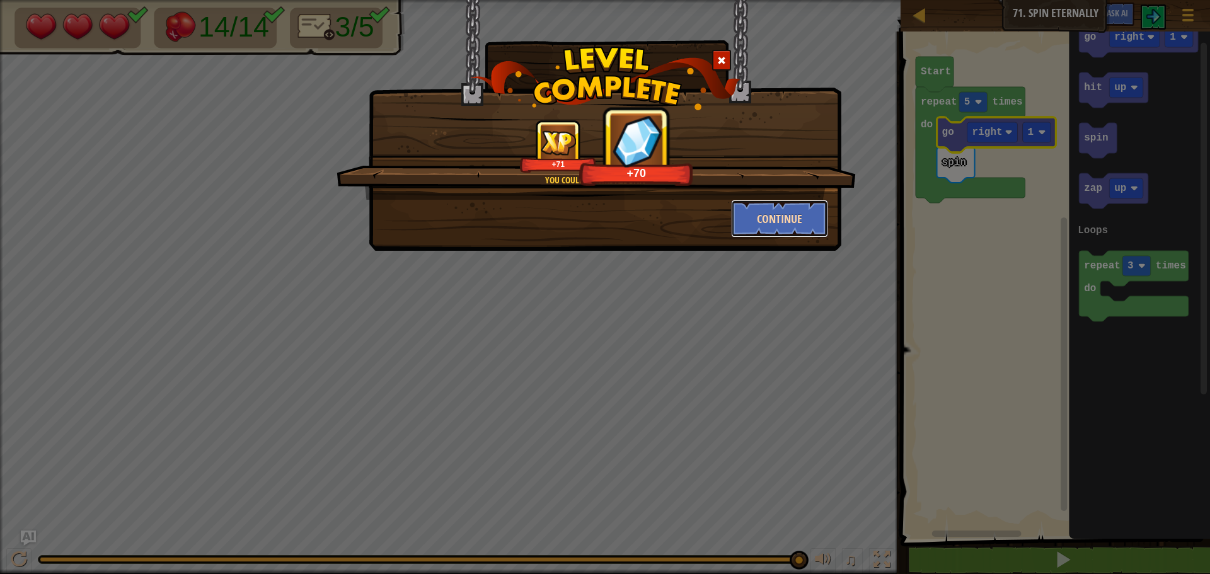
click at [808, 204] on button "Continue" at bounding box center [780, 219] width 98 height 38
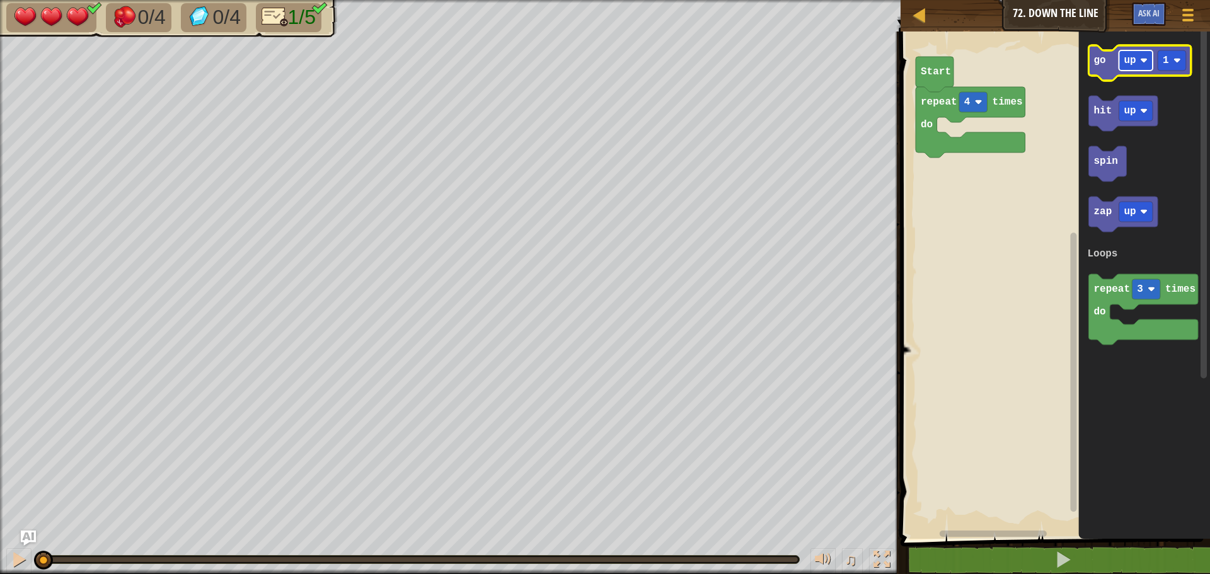
click at [1133, 69] on rect "Blockly Workspace" at bounding box center [1137, 60] width 34 height 20
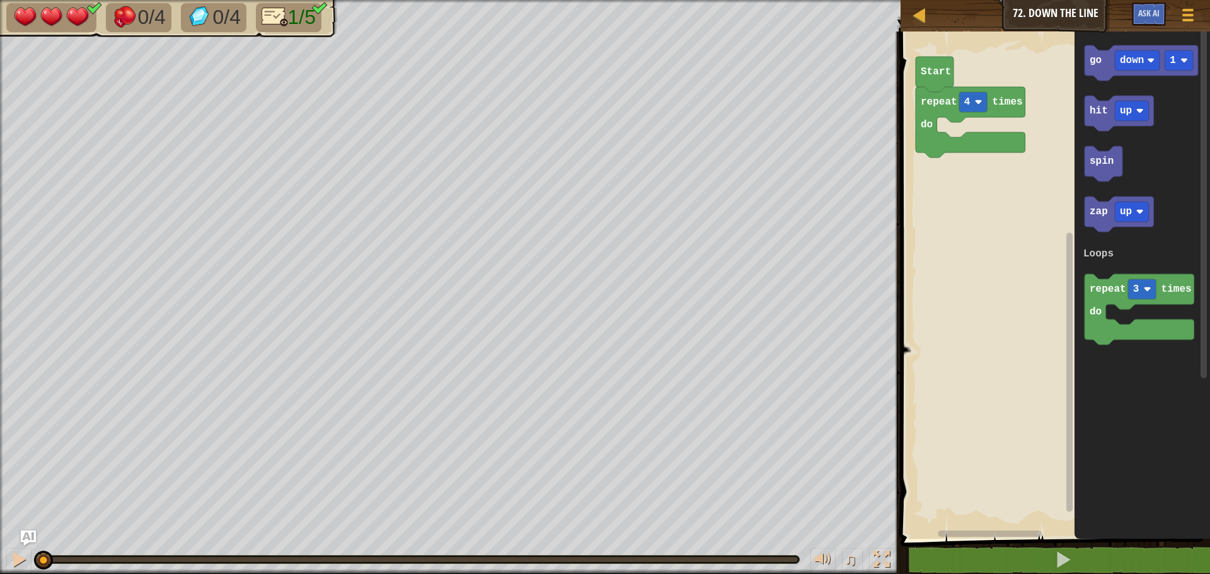
click at [1079, 76] on icon "go down 1 hit up spin zap up repeat 3 times do Loops" at bounding box center [1143, 282] width 136 height 514
click at [1098, 57] on text "go" at bounding box center [1096, 60] width 12 height 11
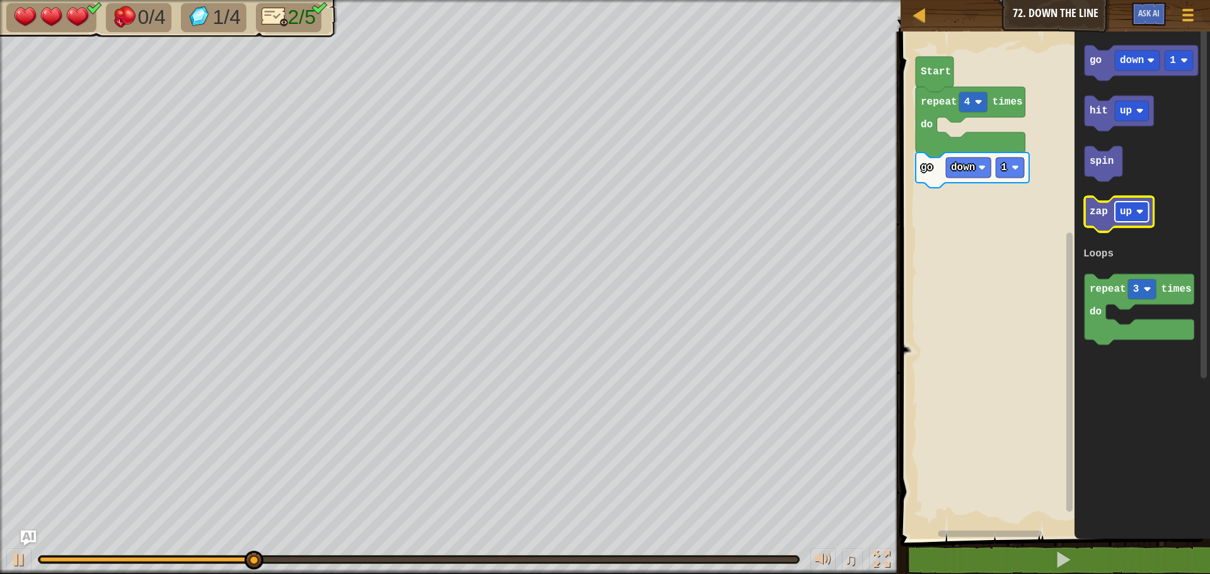
click at [1130, 202] on rect "Blockly Workspace" at bounding box center [1132, 212] width 34 height 20
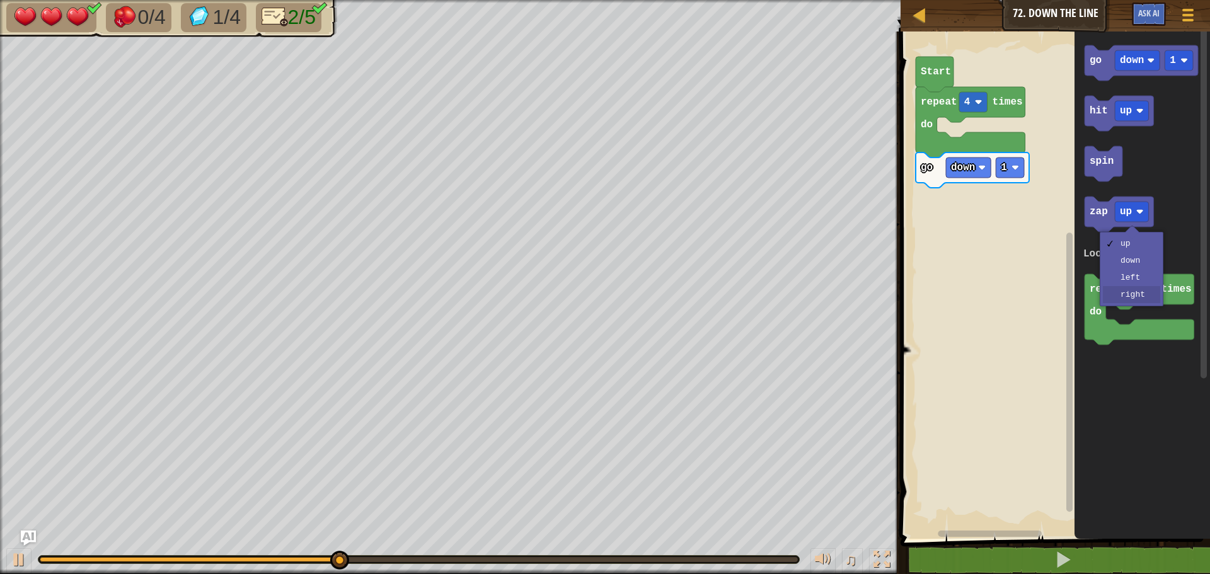
drag, startPoint x: 1142, startPoint y: 293, endPoint x: 1108, endPoint y: 246, distance: 57.8
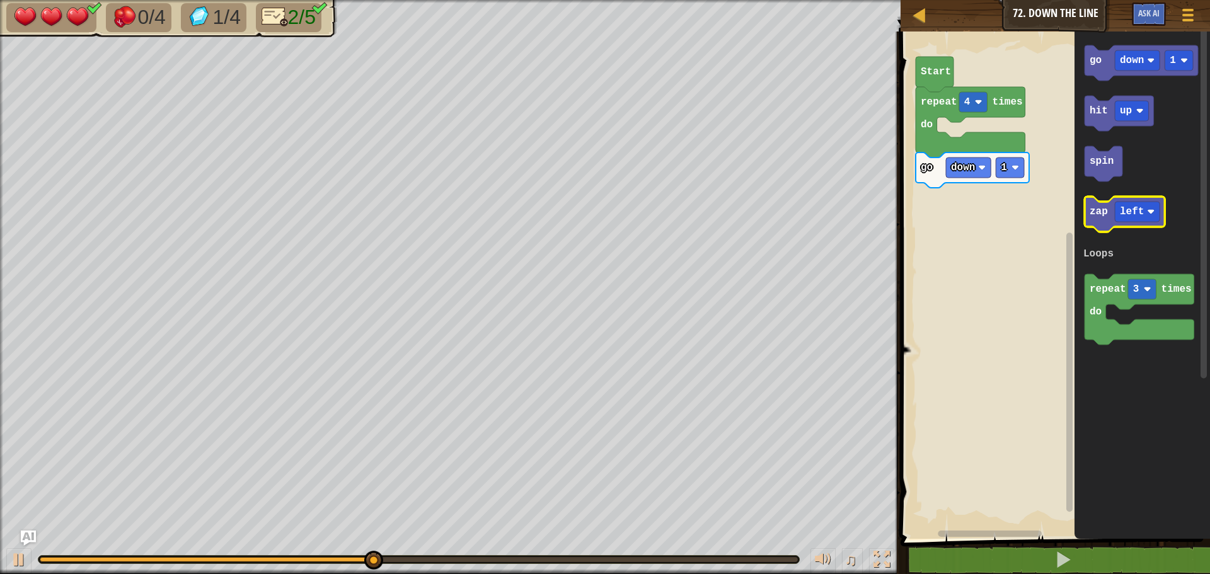
click at [1101, 222] on icon "Blockly Workspace" at bounding box center [1125, 214] width 80 height 35
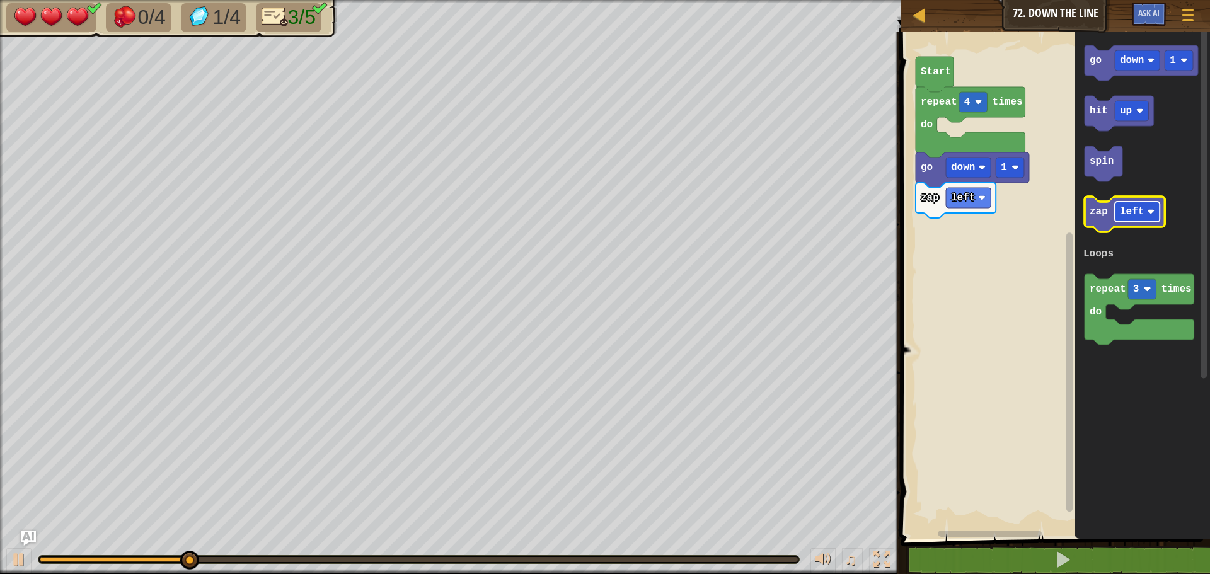
click at [1140, 216] on text "left" at bounding box center [1132, 211] width 24 height 11
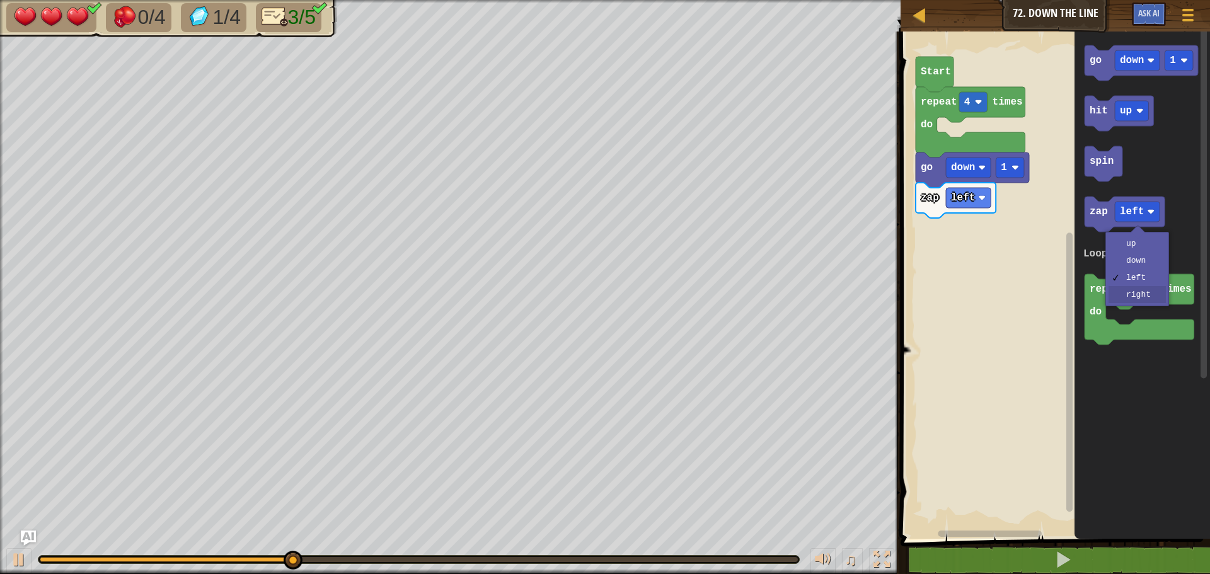
drag, startPoint x: 1147, startPoint y: 295, endPoint x: 1113, endPoint y: 234, distance: 70.3
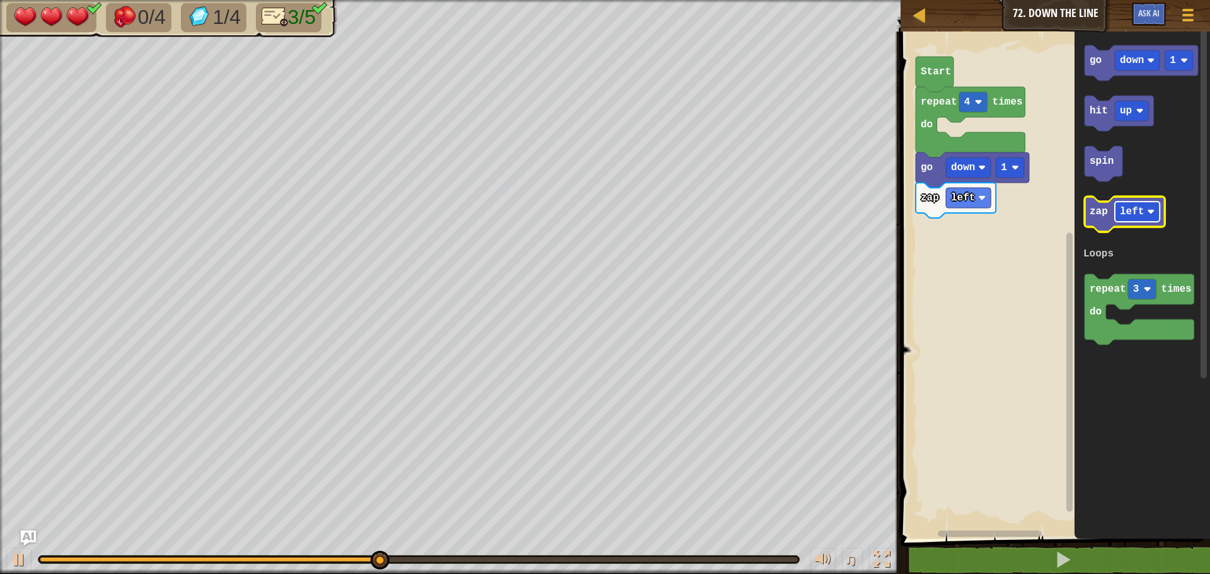
click at [1142, 208] on text "left" at bounding box center [1132, 211] width 24 height 11
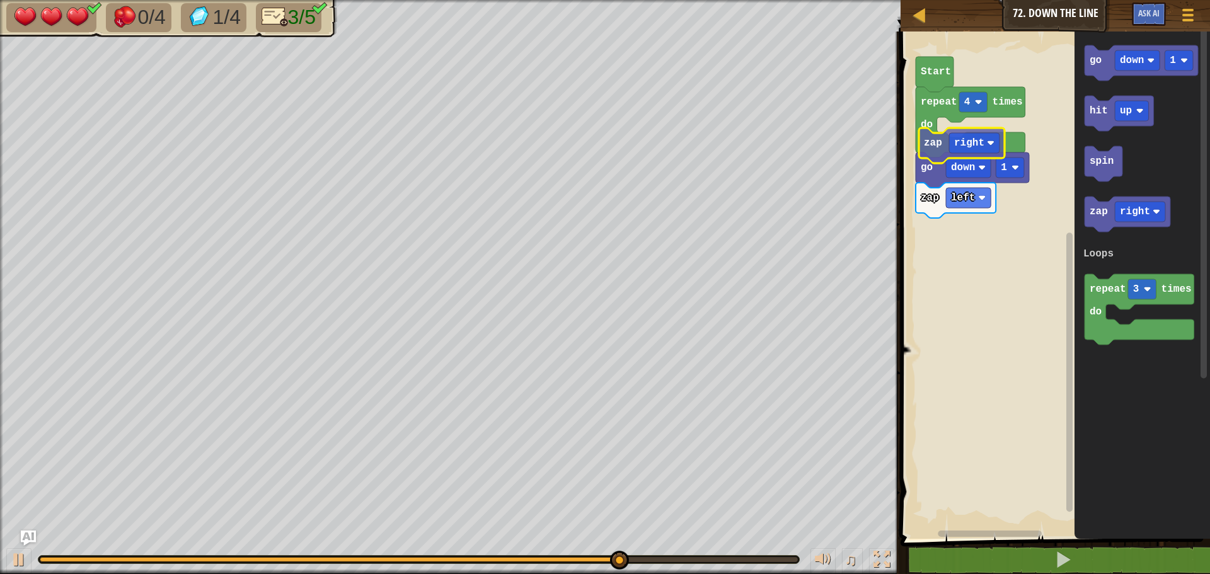
click at [934, 142] on div "Loops repeat 4 times do go down 1 zap left Start zap right go down 1 hit up spi…" at bounding box center [1053, 282] width 313 height 514
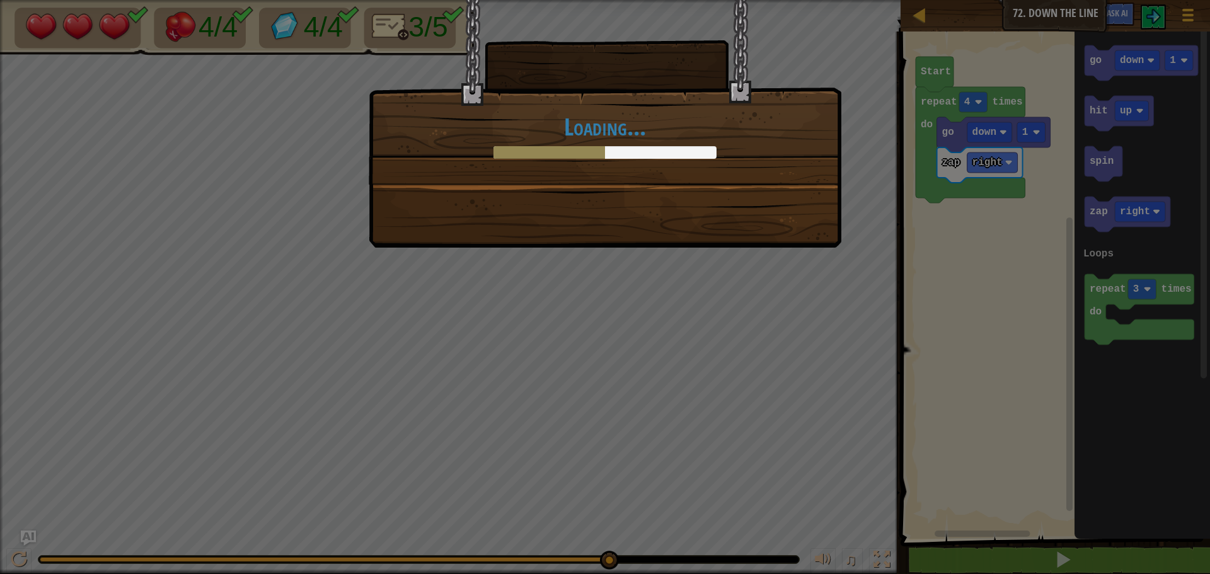
click at [841, 332] on div "Loading..." at bounding box center [605, 287] width 1210 height 574
click at [831, 328] on div "Loading..." at bounding box center [605, 287] width 1210 height 574
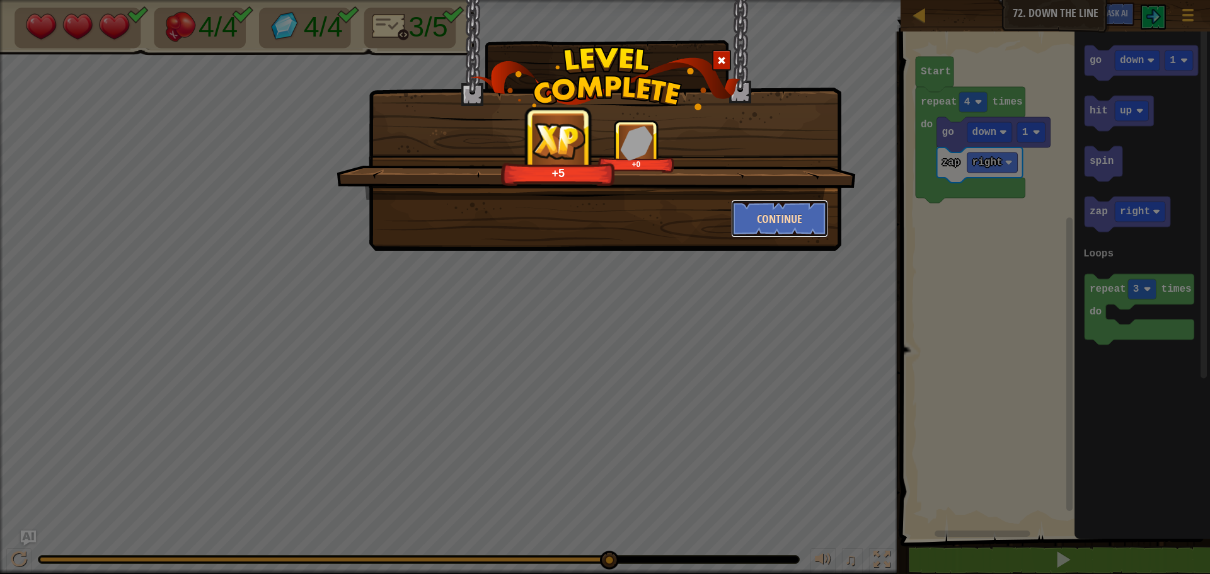
click at [789, 206] on button "Continue" at bounding box center [780, 219] width 98 height 38
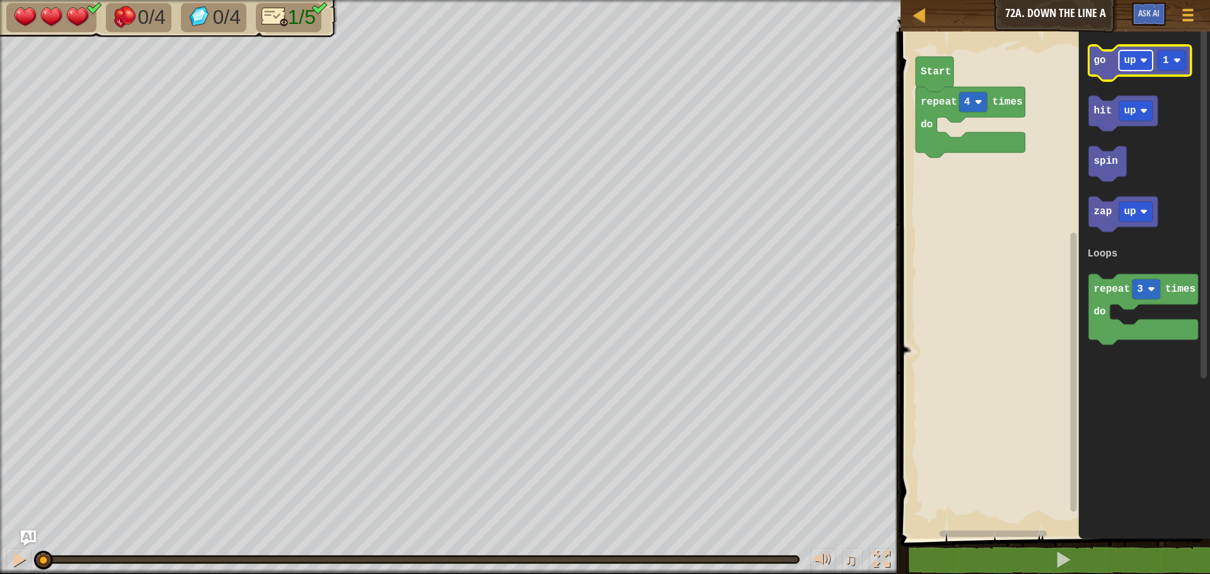
click at [1142, 58] on image "Blockly Workspace" at bounding box center [1144, 61] width 8 height 8
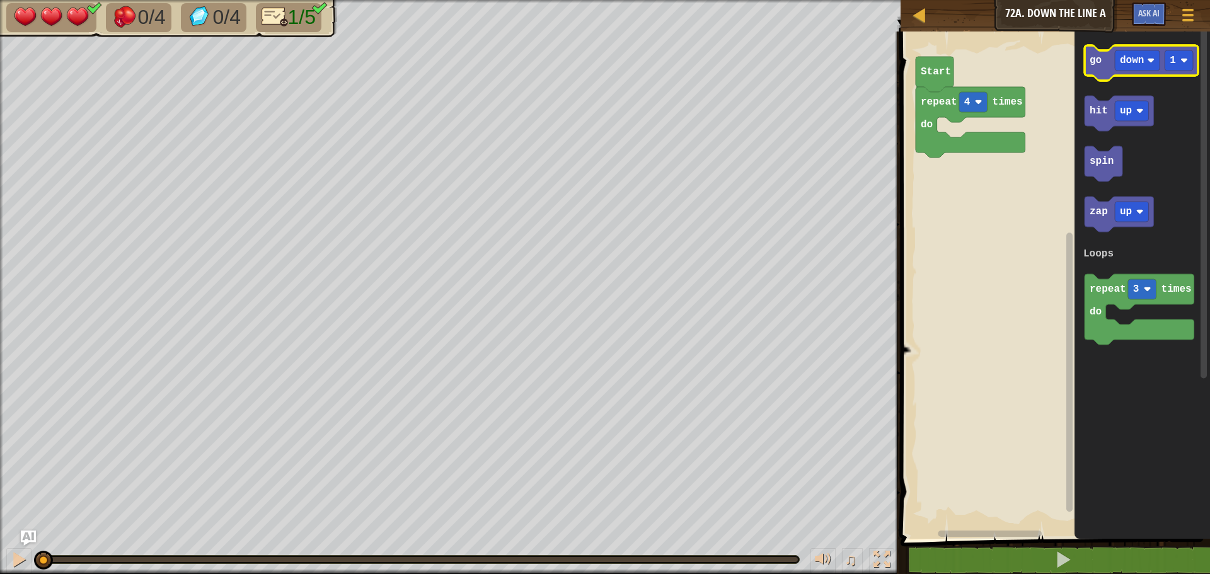
click at [1102, 59] on icon "Blockly Workspace" at bounding box center [1141, 62] width 113 height 35
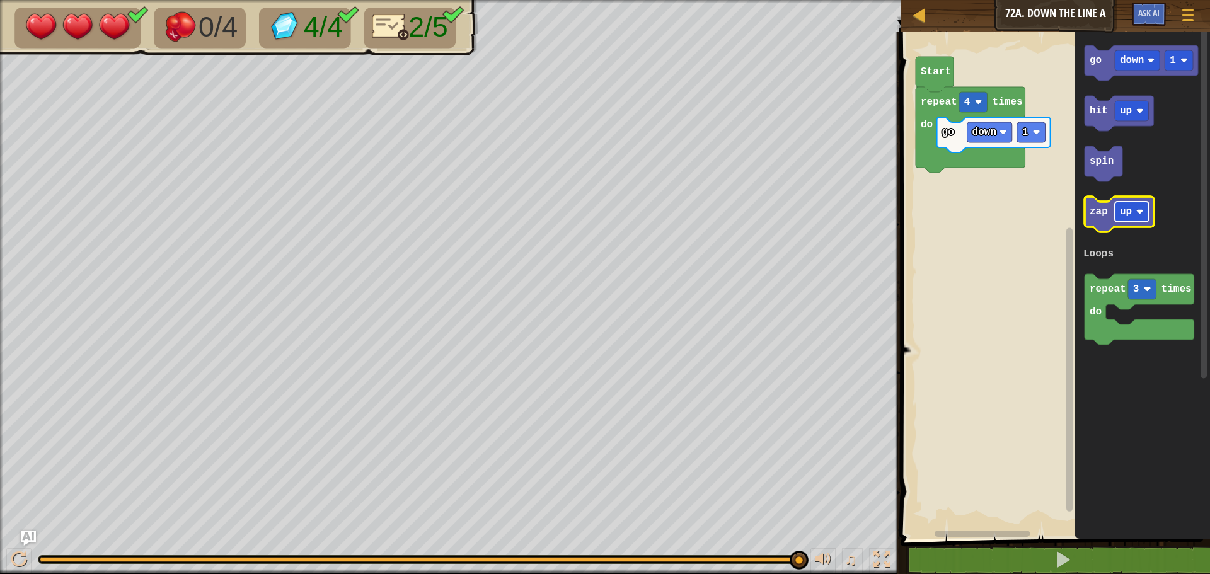
click at [1127, 216] on text "up" at bounding box center [1126, 211] width 12 height 11
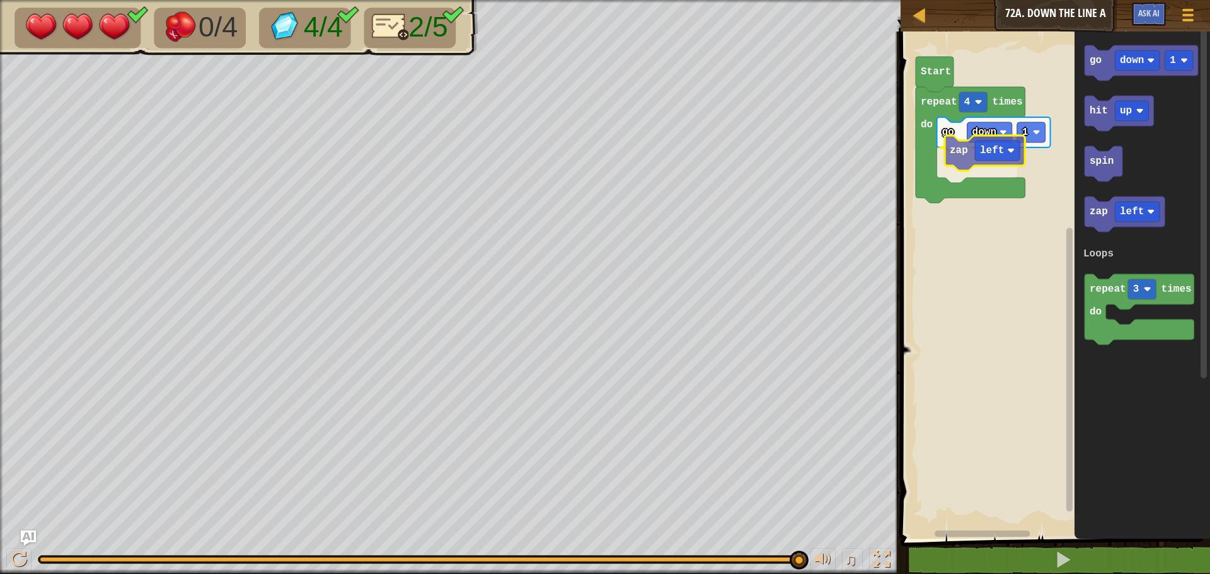
click at [954, 155] on div "Loops repeat 4 times do go down 1 zap left Start go down 1 hit up spin zap left…" at bounding box center [1053, 282] width 313 height 514
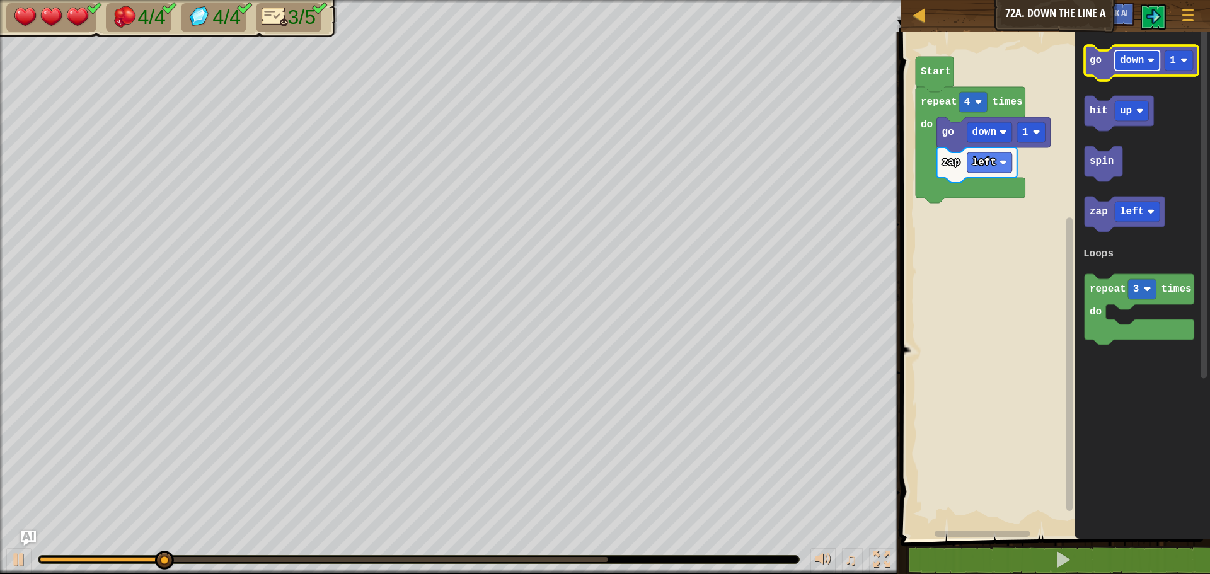
click at [1149, 55] on rect "Blockly Workspace" at bounding box center [1137, 60] width 45 height 20
click at [1128, 377] on icon "Blockly Workspace" at bounding box center [1143, 282] width 136 height 514
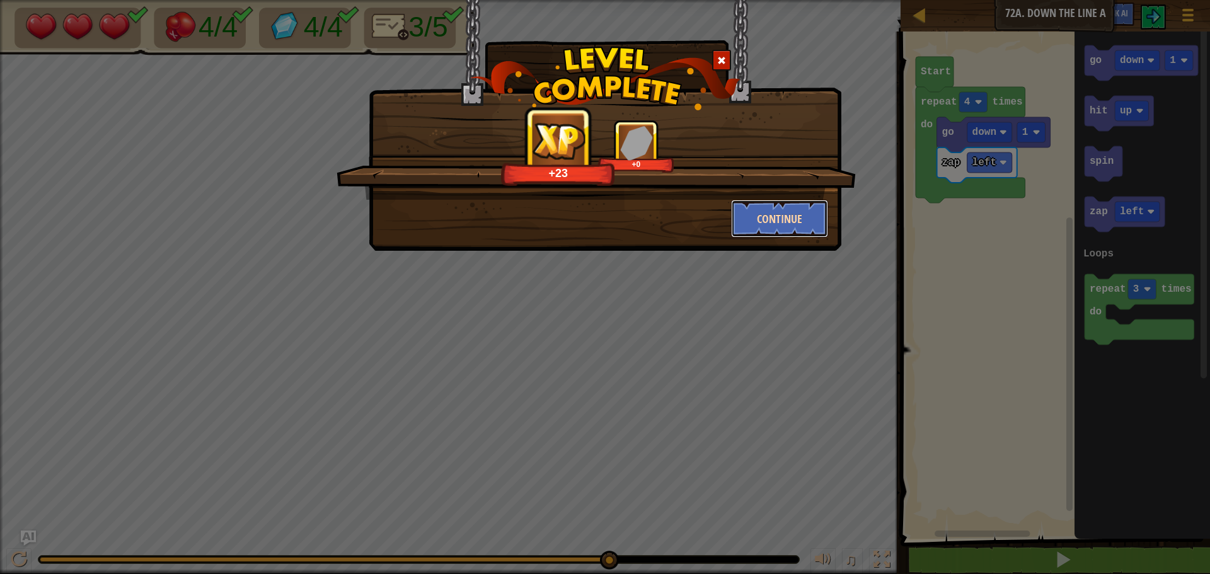
click at [768, 219] on button "Continue" at bounding box center [780, 219] width 98 height 38
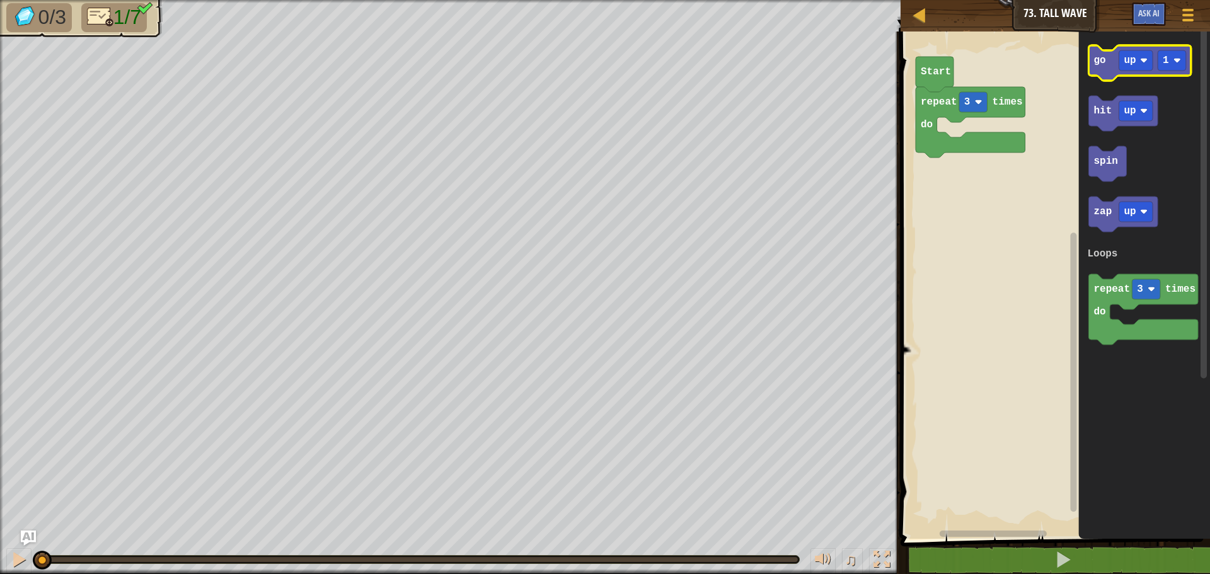
click at [1113, 66] on icon "Blockly Workspace" at bounding box center [1140, 62] width 102 height 35
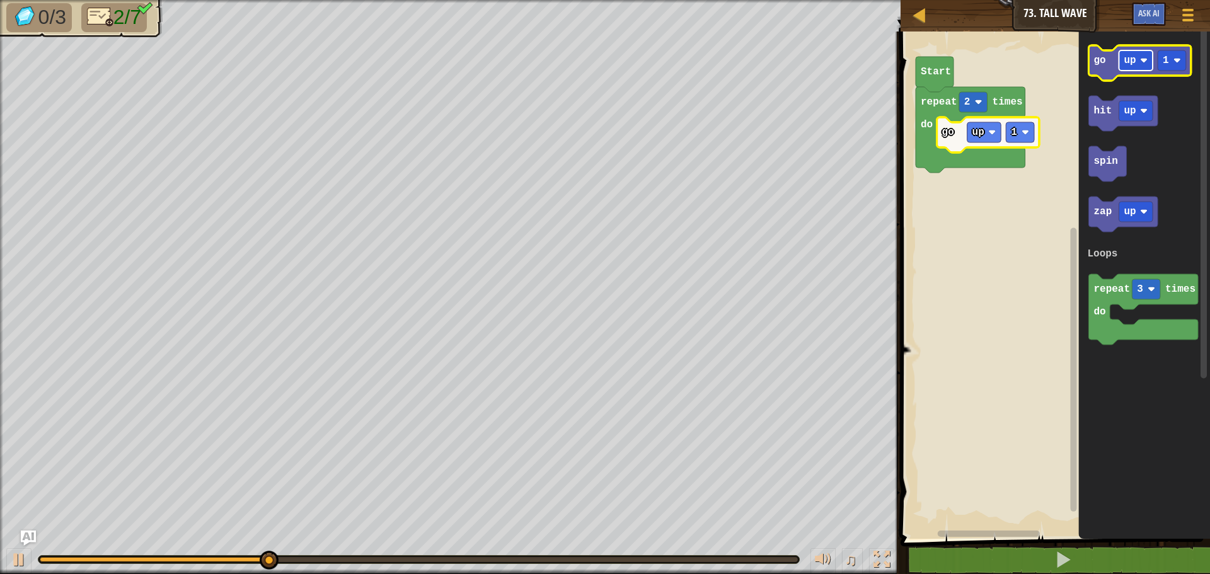
click at [1137, 65] on rect "Blockly Workspace" at bounding box center [1137, 60] width 34 height 20
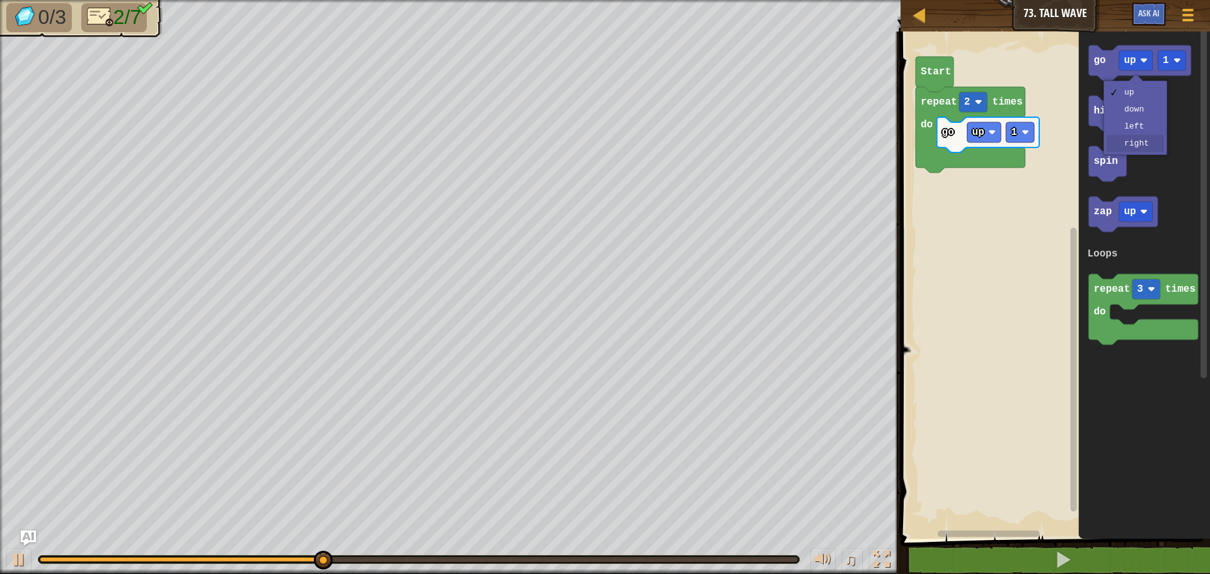
drag, startPoint x: 1149, startPoint y: 142, endPoint x: 1135, endPoint y: 118, distance: 28.5
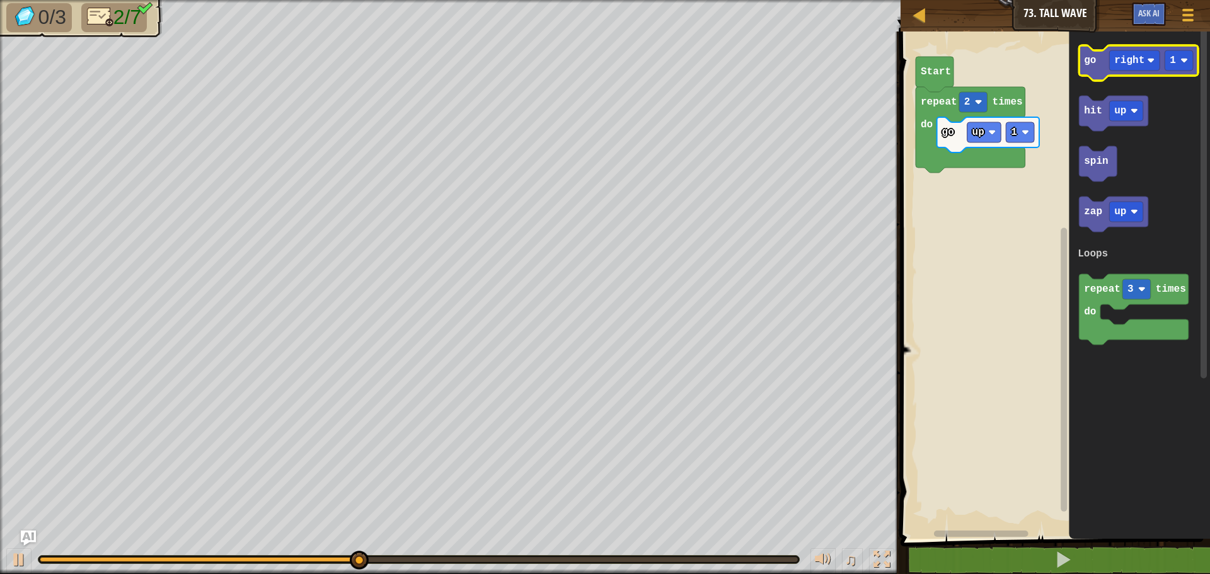
click at [1098, 74] on icon "Blockly Workspace" at bounding box center [1138, 62] width 119 height 35
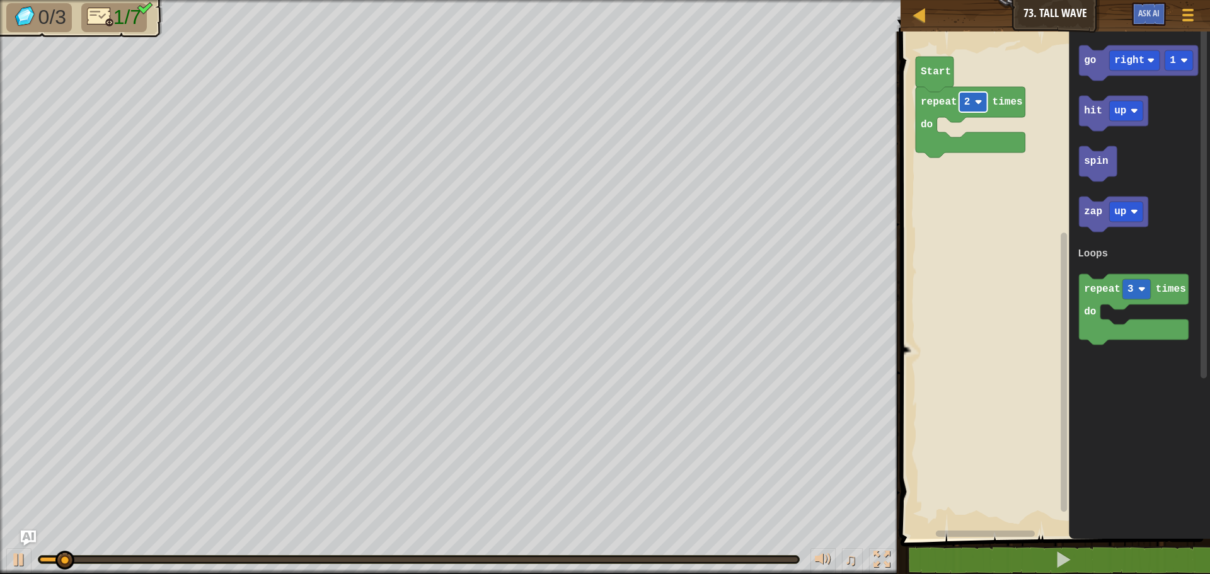
click at [986, 112] on rect "Blockly Workspace" at bounding box center [973, 102] width 28 height 20
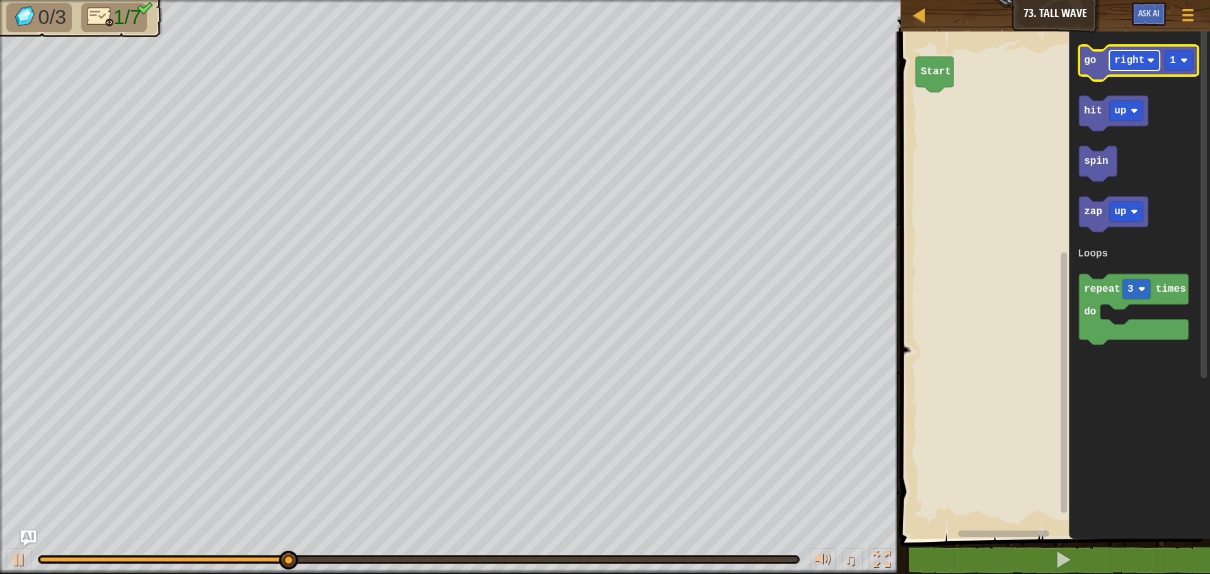
click at [1125, 71] on rect "Blockly Workspace" at bounding box center [1135, 60] width 50 height 20
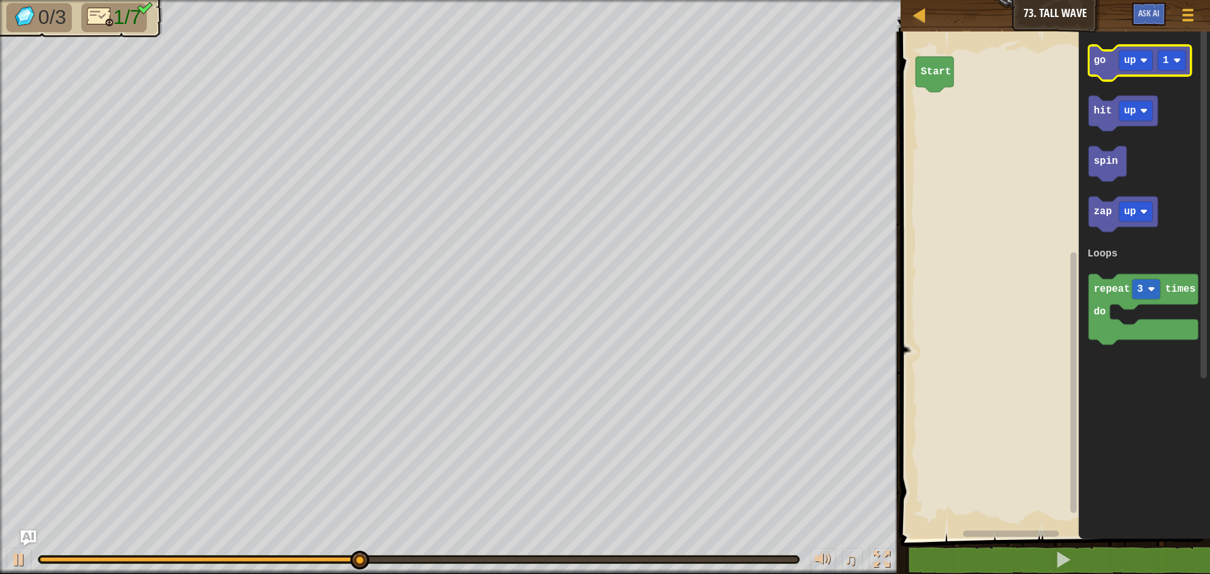
click at [1108, 78] on icon "Blockly Workspace" at bounding box center [1140, 62] width 102 height 35
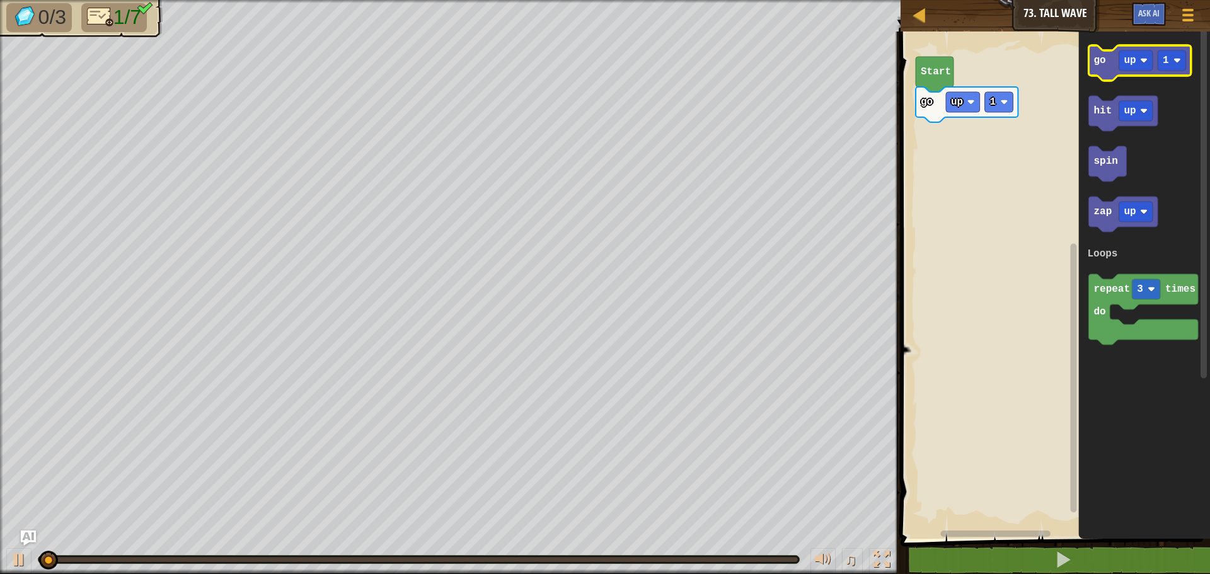
click at [1108, 78] on icon "Blockly Workspace" at bounding box center [1140, 62] width 102 height 35
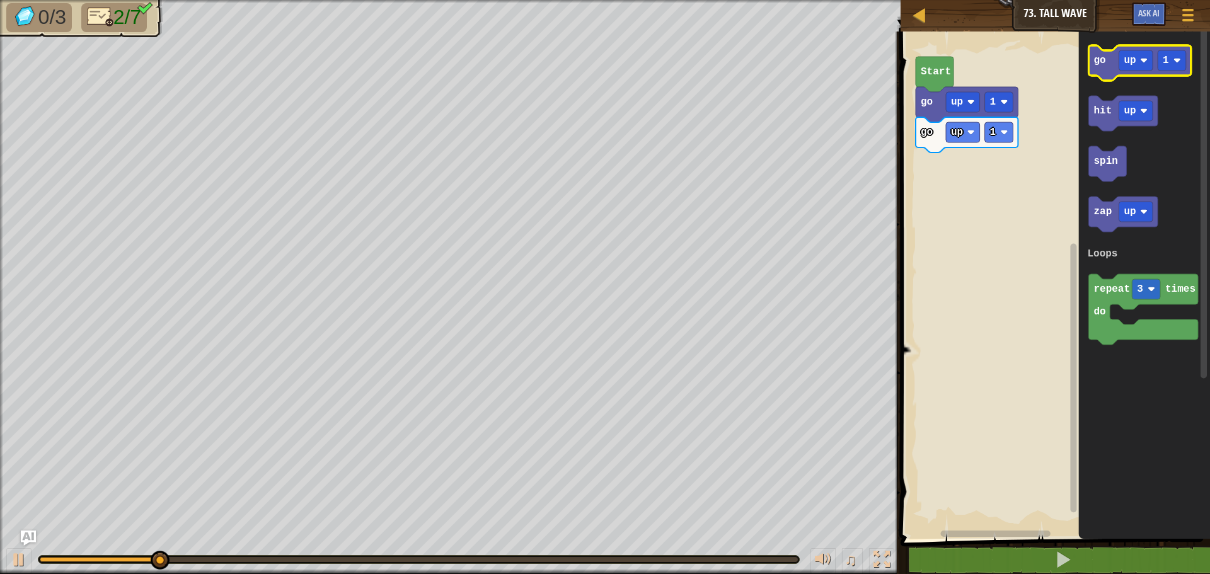
click at [1128, 71] on g "go up 1" at bounding box center [1140, 62] width 102 height 35
click at [1135, 69] on rect "Blockly Workspace" at bounding box center [1137, 60] width 34 height 20
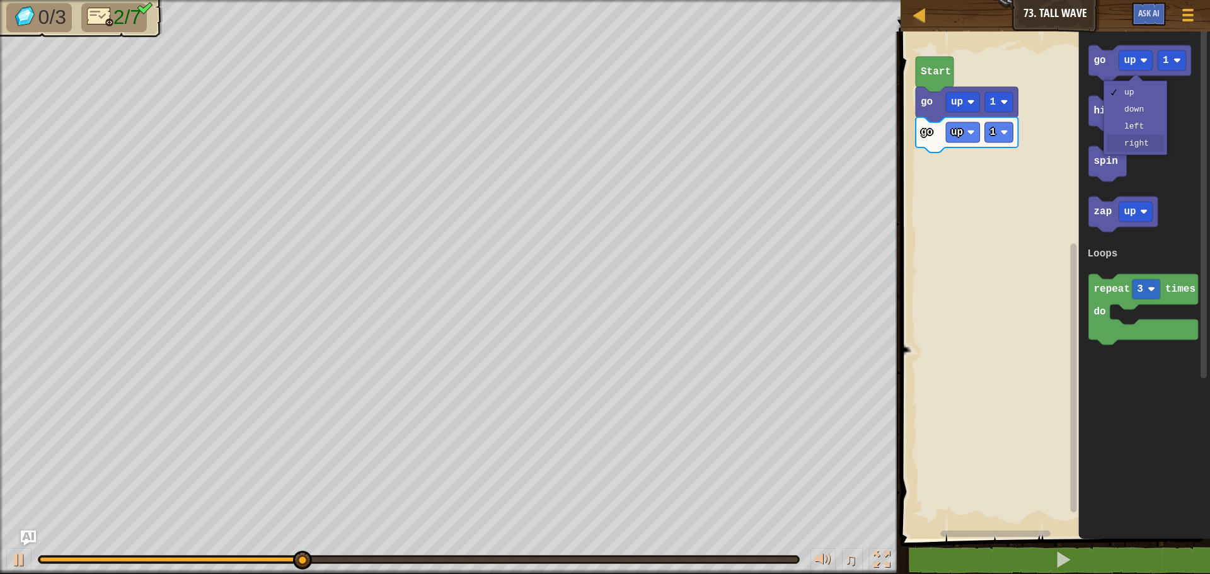
drag, startPoint x: 1132, startPoint y: 141, endPoint x: 1120, endPoint y: 109, distance: 33.9
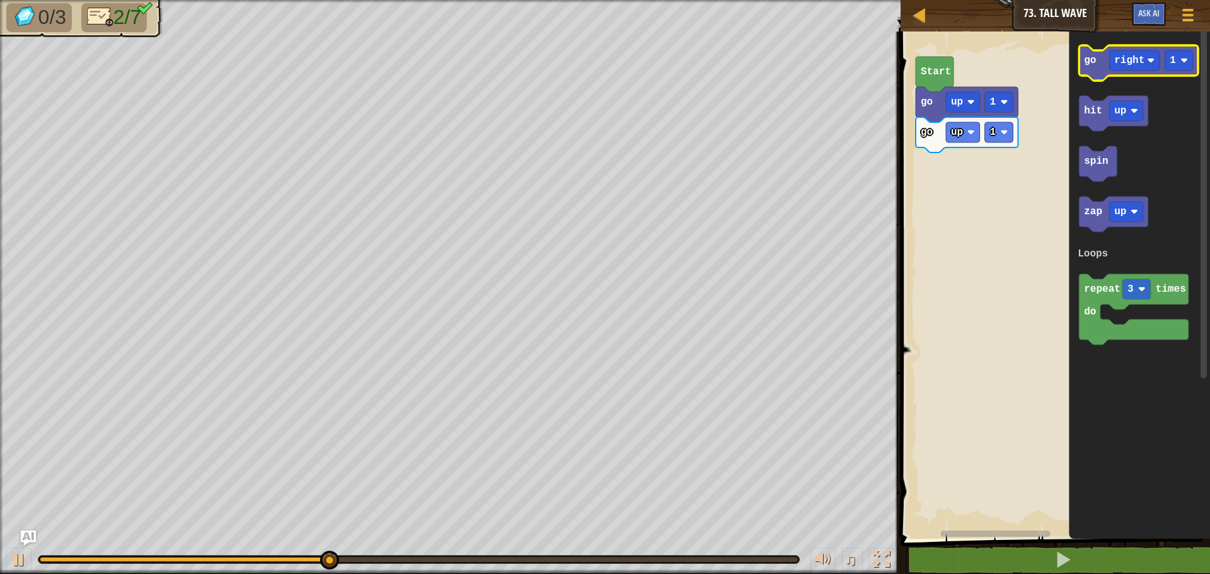
click at [1110, 71] on icon "Blockly Workspace" at bounding box center [1138, 62] width 119 height 35
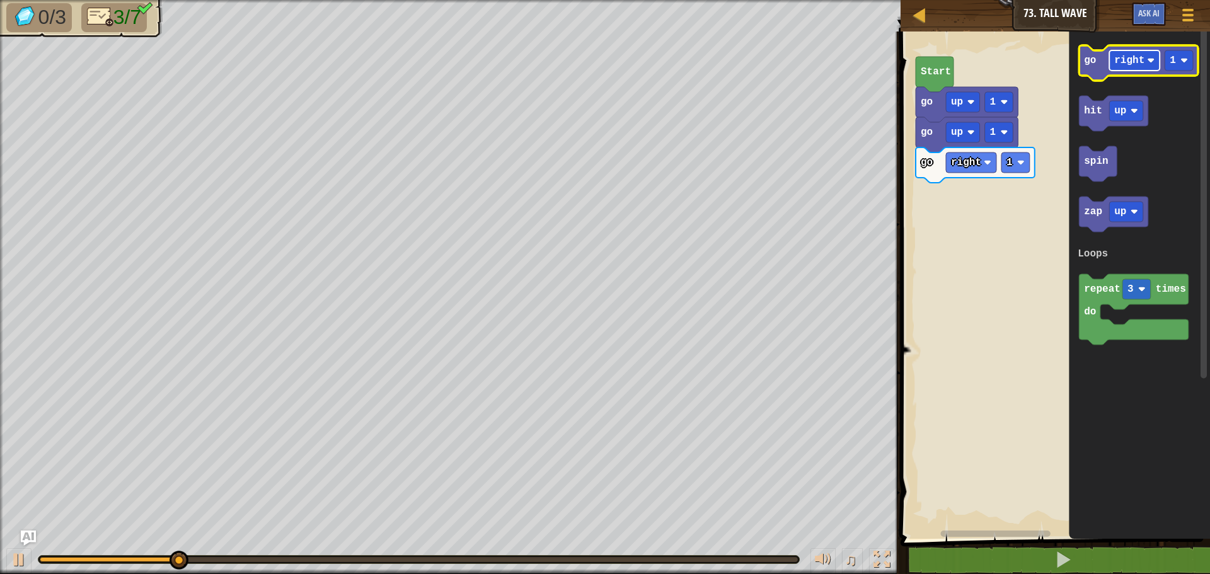
click at [1137, 69] on rect "Blockly Workspace" at bounding box center [1135, 60] width 50 height 20
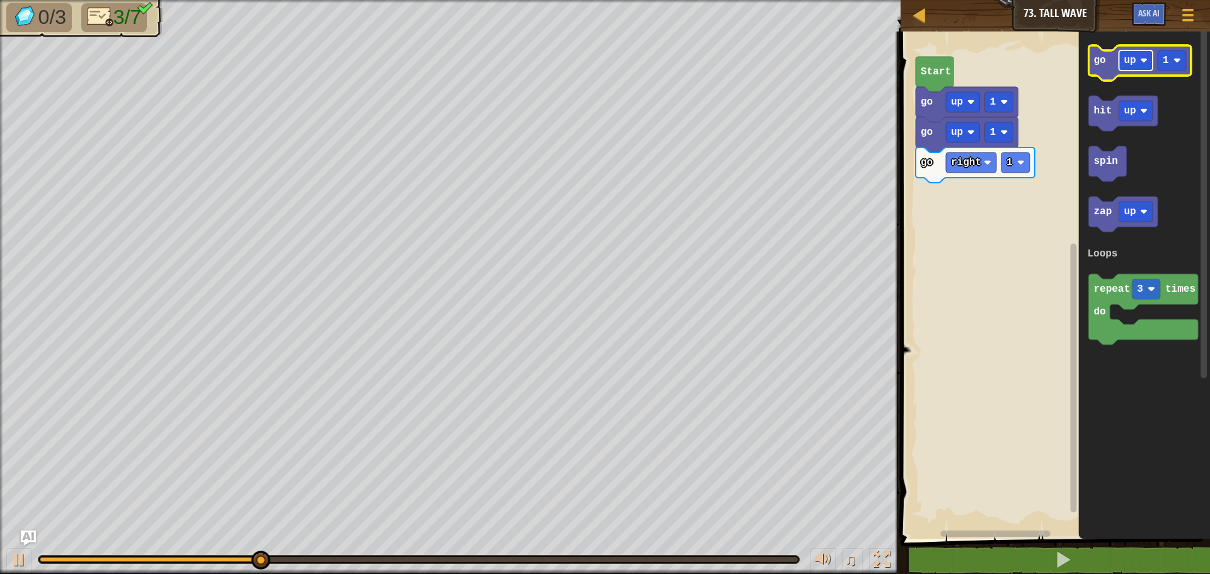
click at [1136, 68] on rect "Blockly Workspace" at bounding box center [1137, 60] width 34 height 20
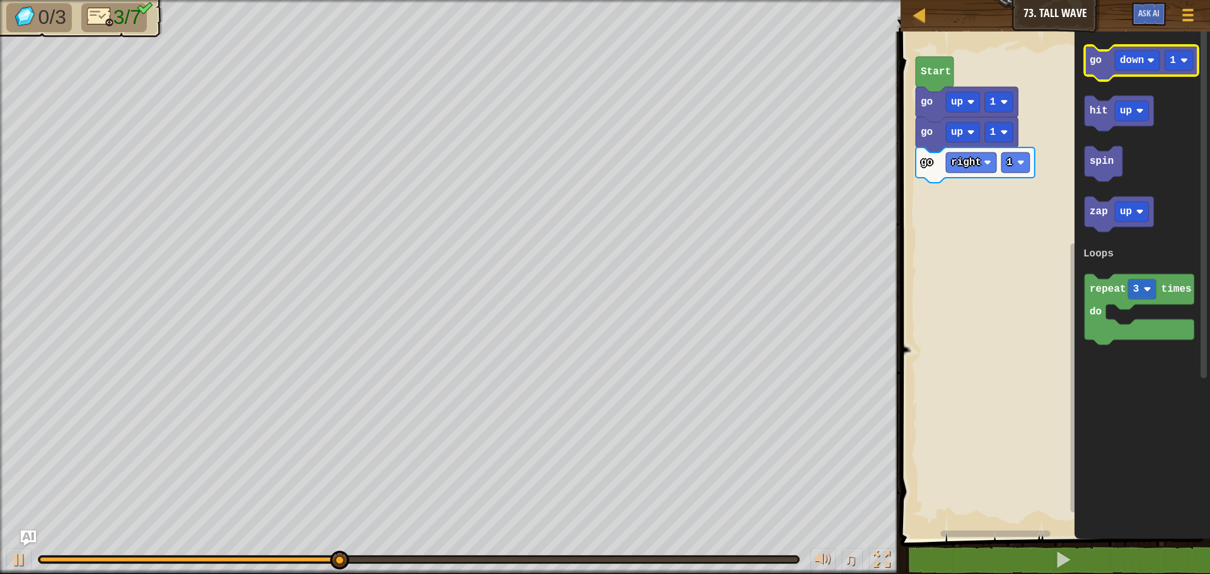
click at [1108, 76] on icon "Blockly Workspace" at bounding box center [1141, 62] width 113 height 35
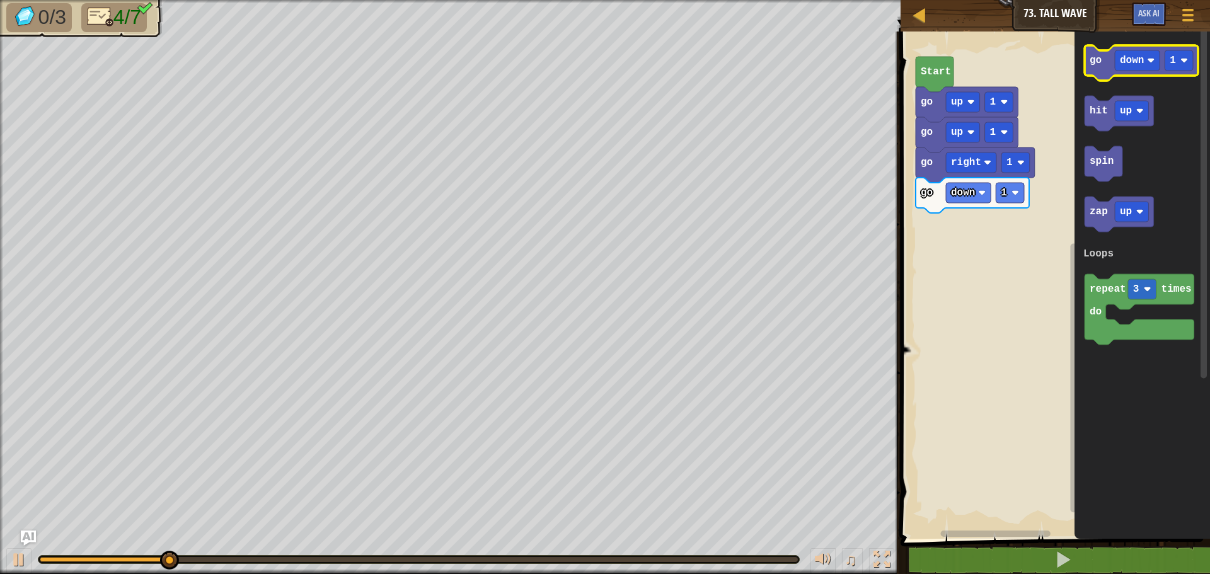
click at [1108, 76] on icon "Blockly Workspace" at bounding box center [1141, 62] width 113 height 35
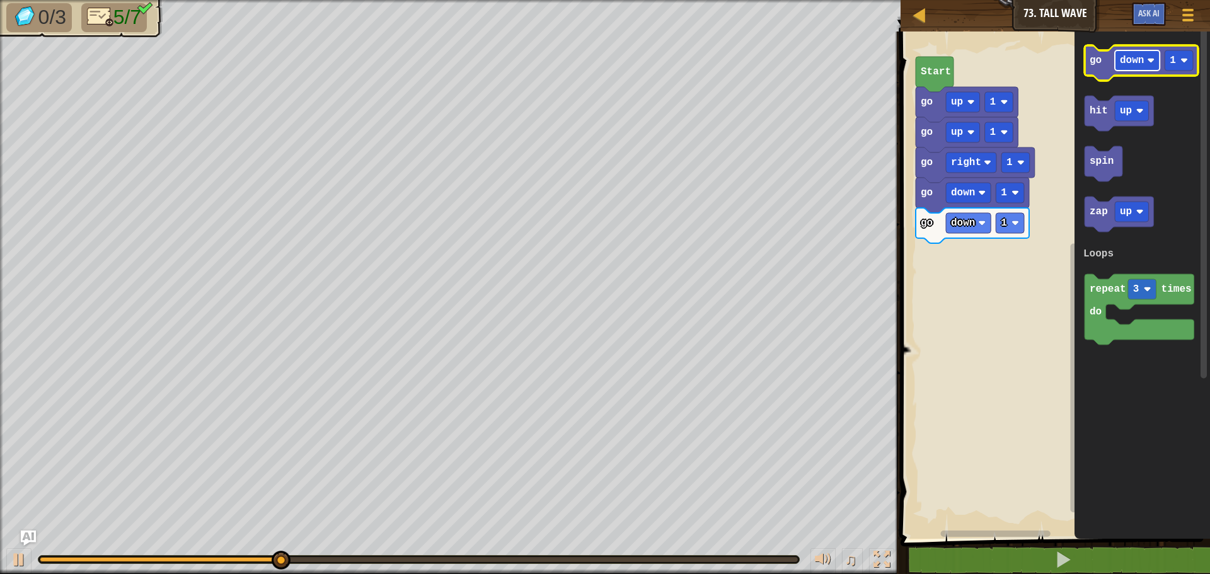
click at [1136, 68] on rect "Blockly Workspace" at bounding box center [1137, 60] width 45 height 20
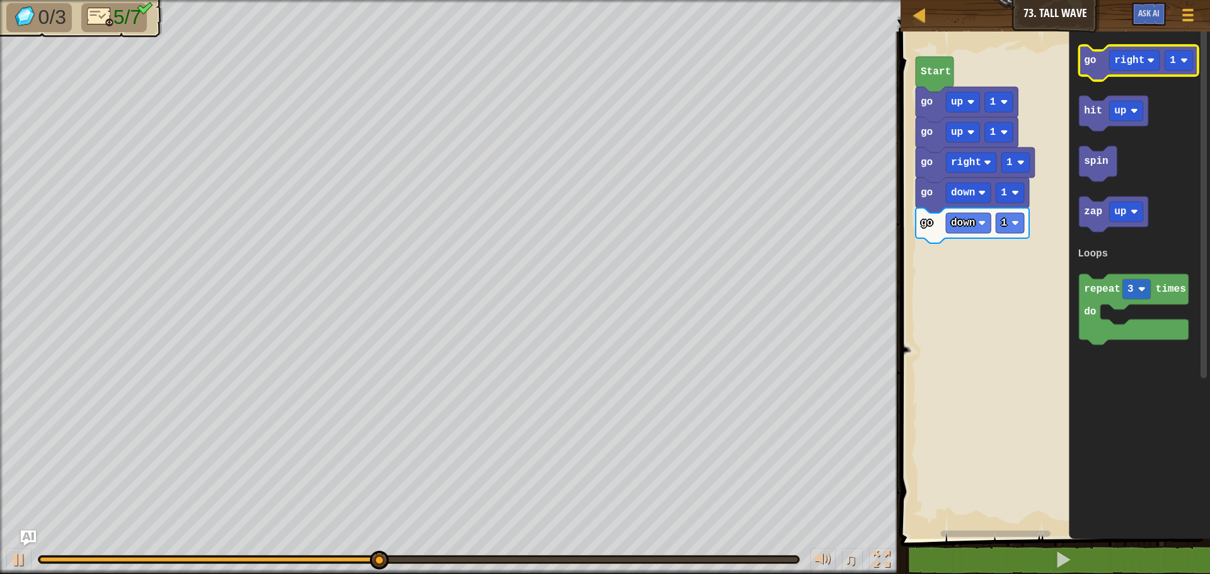
click at [1108, 69] on icon "Blockly Workspace" at bounding box center [1138, 62] width 119 height 35
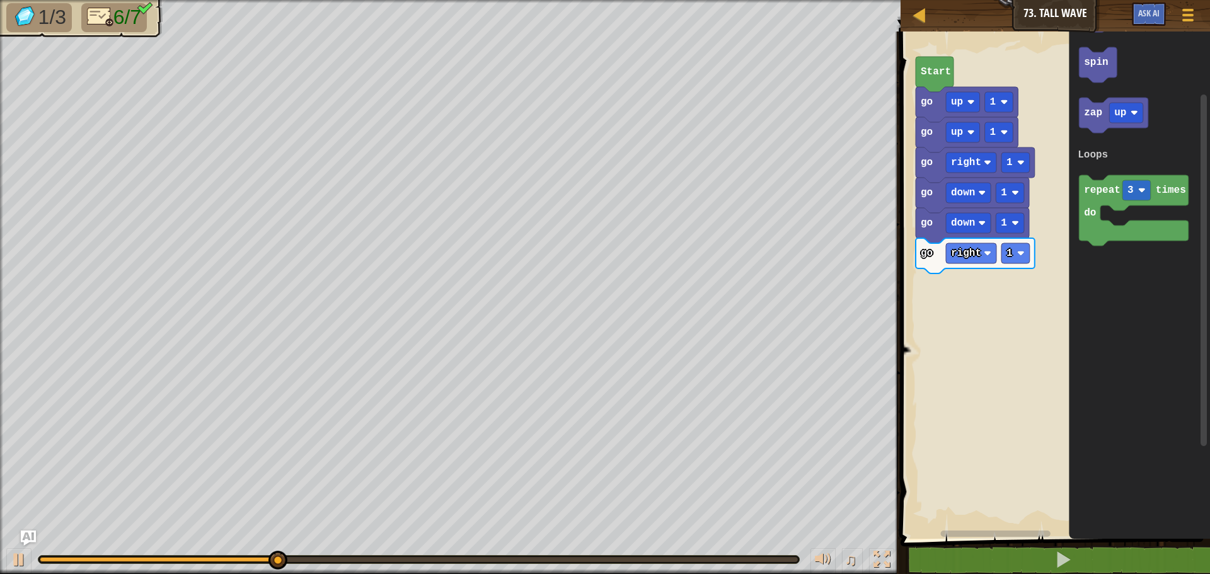
click at [1039, 226] on div "Loops go up 1 go up 1 go right 1 go down 1 go down 1 go right 1 Start go right …" at bounding box center [1053, 282] width 313 height 514
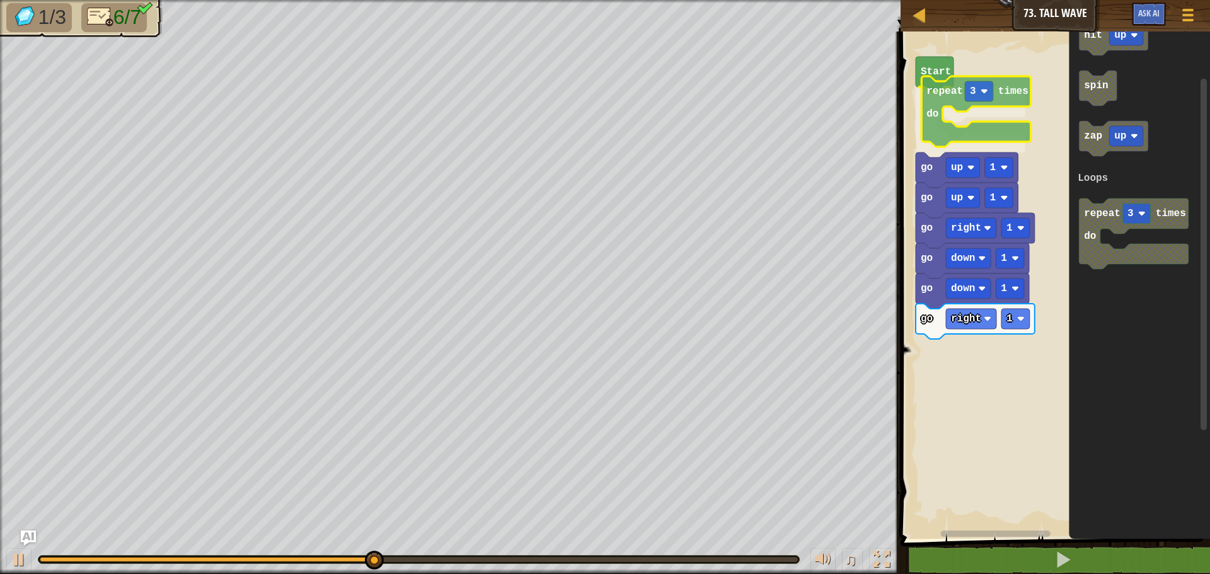
click at [943, 97] on div "Loops Start repeat 3 times do go up 1 go up 1 go right 1 go down 1 go down 1 go…" at bounding box center [1053, 282] width 313 height 514
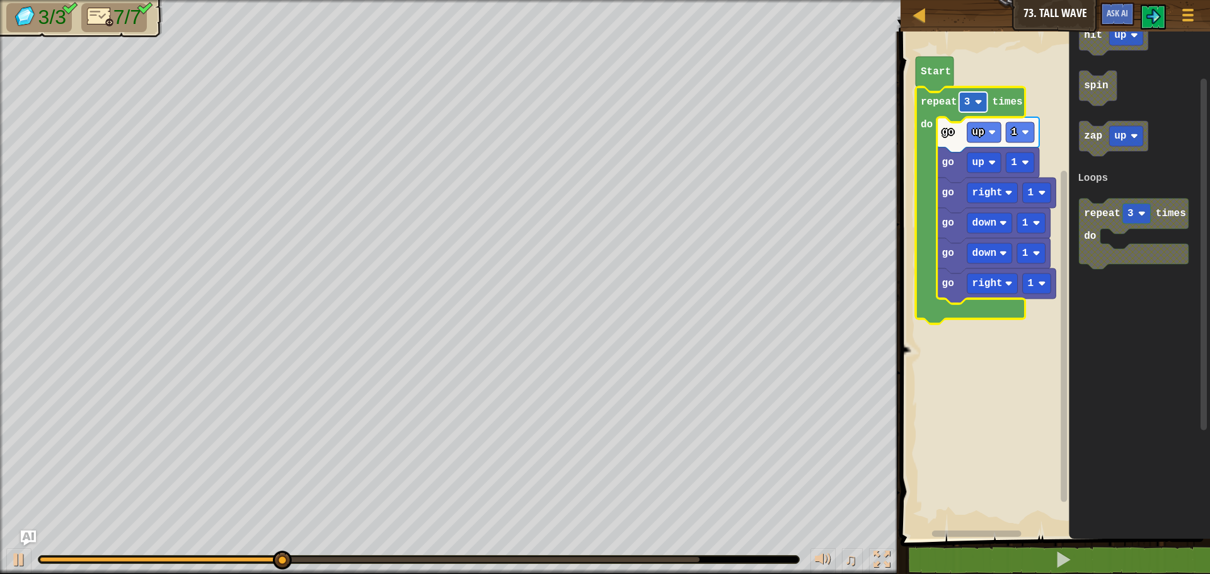
click at [977, 110] on rect "Blockly Workspace" at bounding box center [973, 102] width 28 height 20
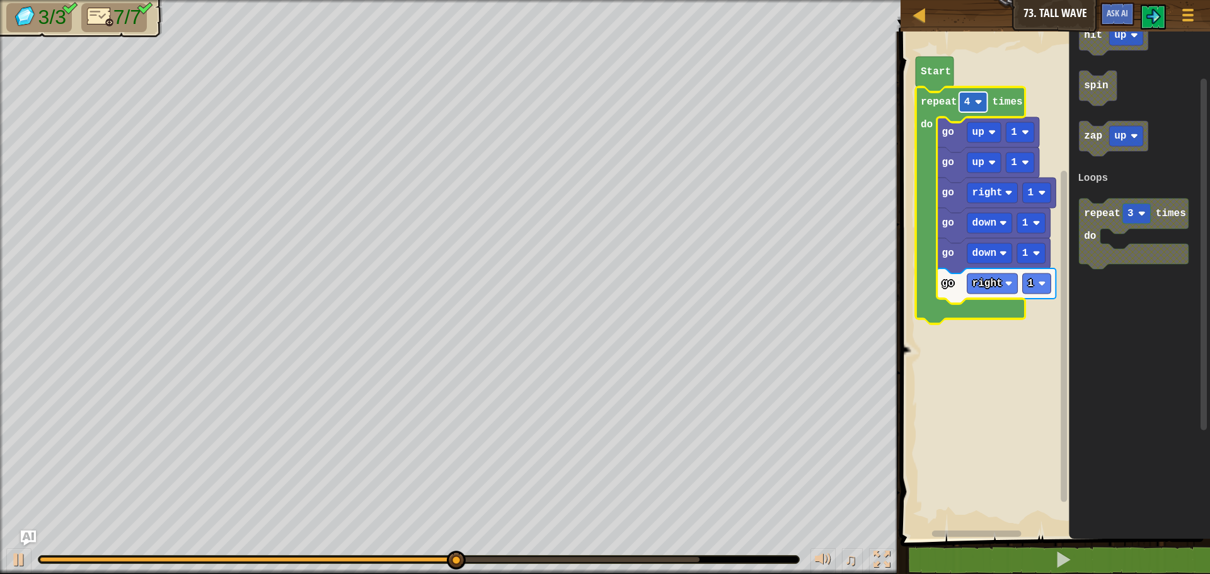
click at [977, 110] on rect "Blockly Workspace" at bounding box center [973, 102] width 28 height 20
